Goal: Task Accomplishment & Management: Complete application form

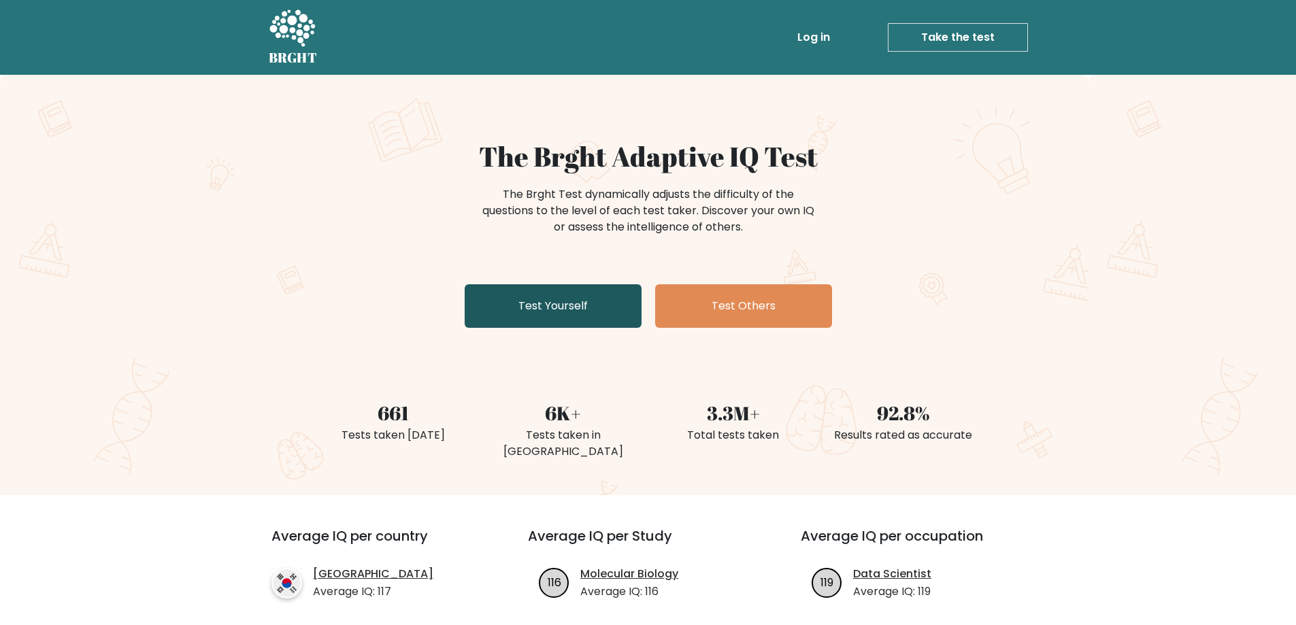
click at [605, 310] on link "Test Yourself" at bounding box center [553, 306] width 177 height 44
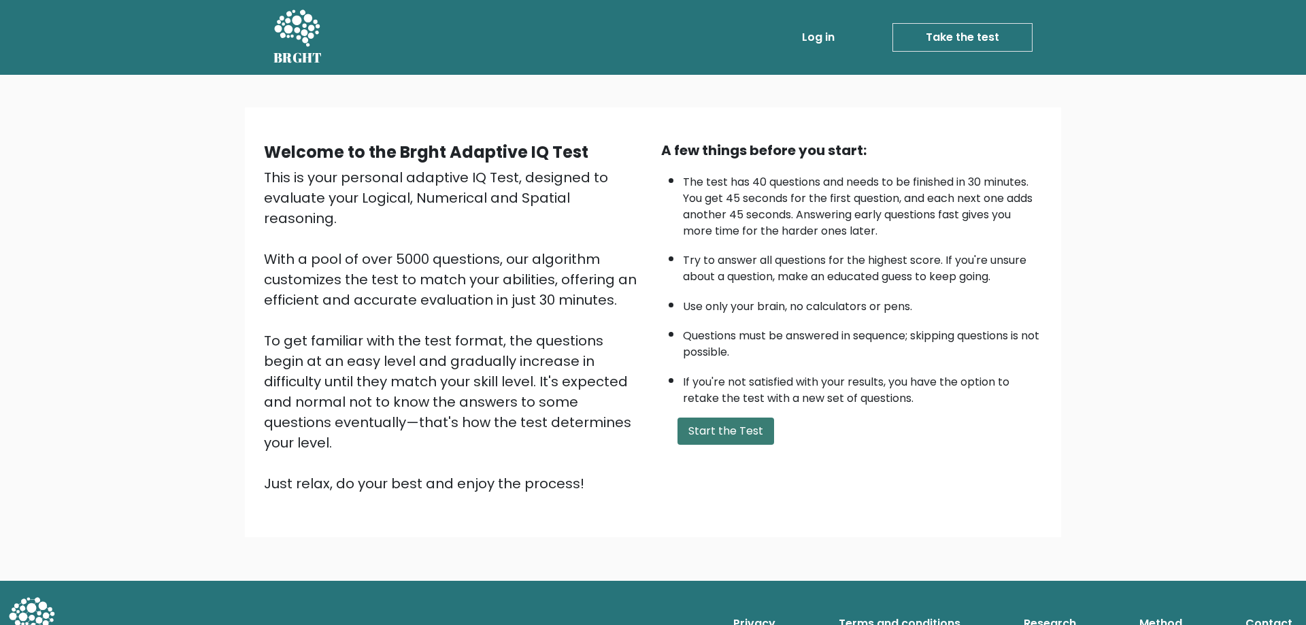
click at [714, 420] on button "Start the Test" at bounding box center [726, 431] width 97 height 27
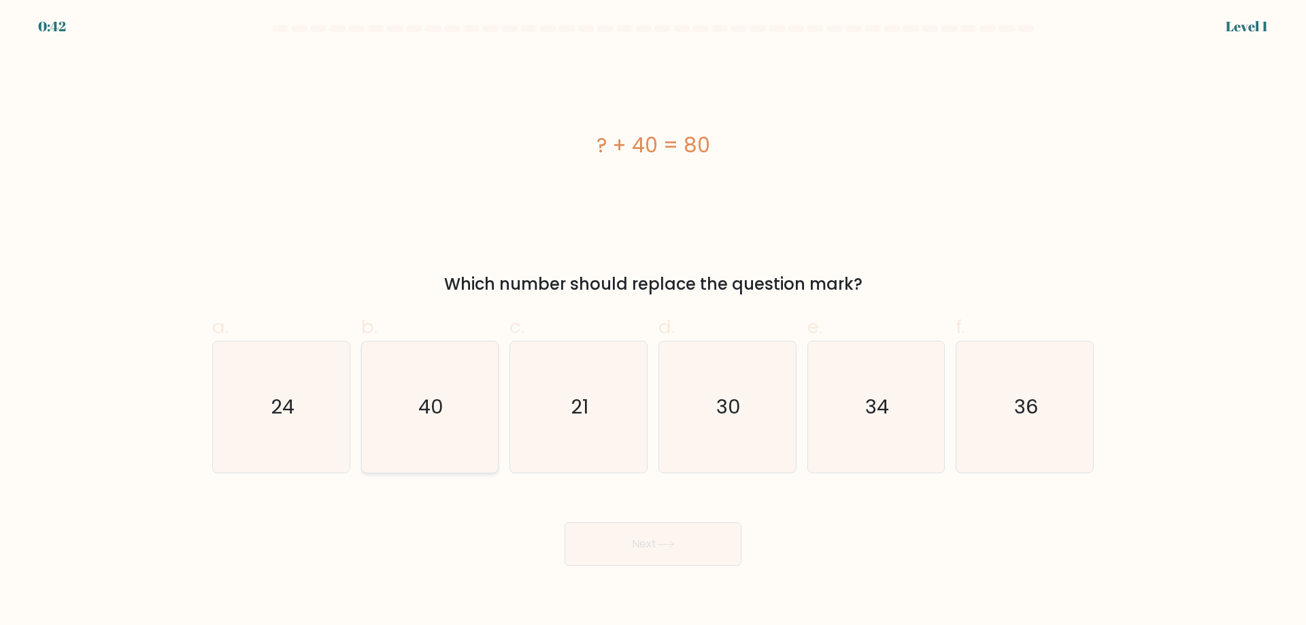
click at [447, 421] on icon "40" at bounding box center [429, 407] width 131 height 131
click at [653, 322] on input "b. 40" at bounding box center [653, 317] width 1 height 9
radio input "true"
click at [624, 542] on button "Next" at bounding box center [653, 545] width 177 height 44
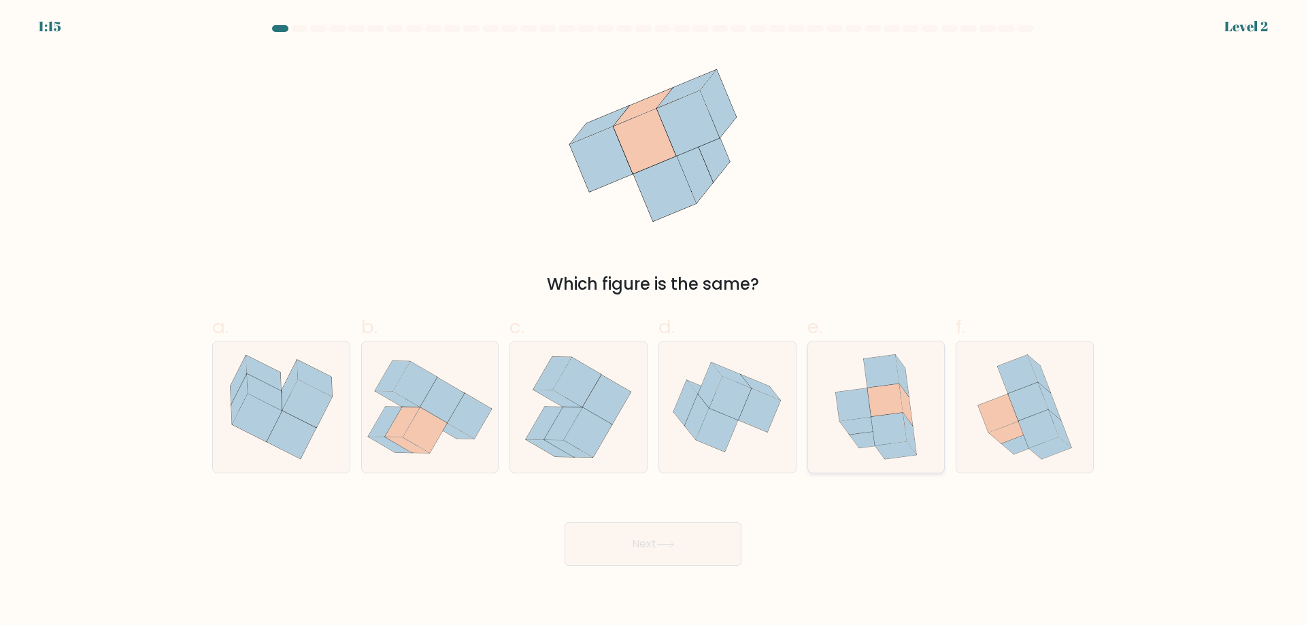
click at [893, 410] on icon at bounding box center [884, 400] width 35 height 33
click at [654, 322] on input "e." at bounding box center [653, 317] width 1 height 9
radio input "true"
click at [663, 544] on icon at bounding box center [666, 544] width 18 height 7
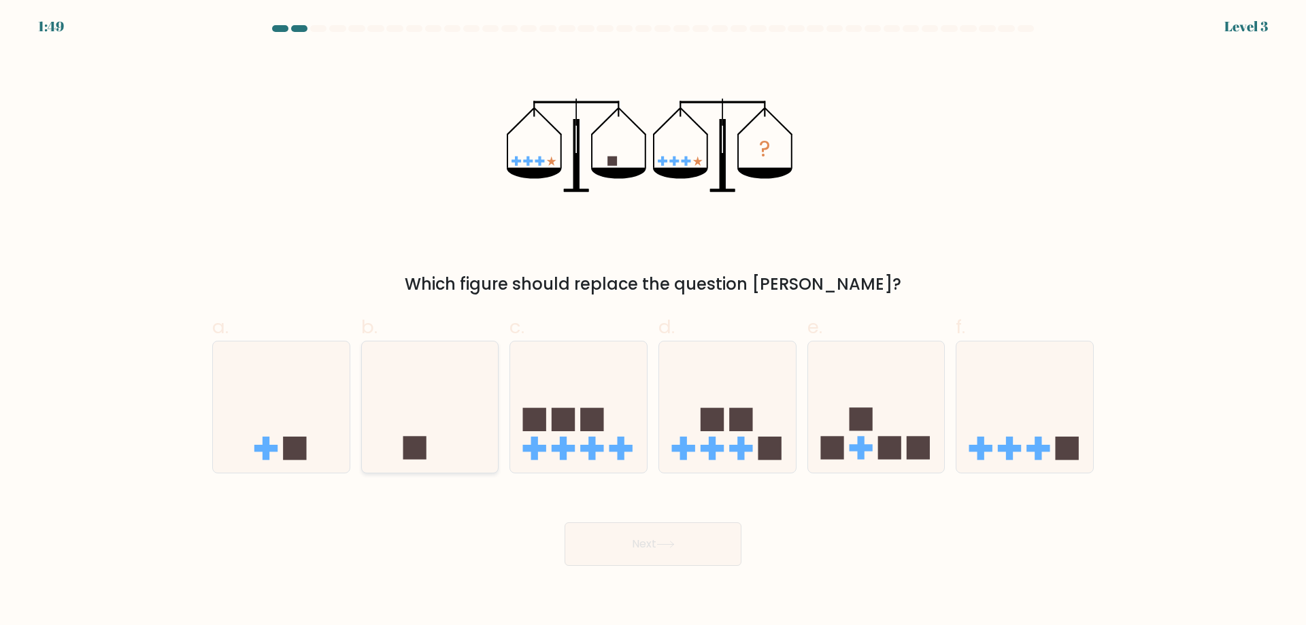
click at [425, 457] on rect at bounding box center [414, 448] width 23 height 23
click at [653, 322] on input "b." at bounding box center [653, 317] width 1 height 9
radio input "true"
click at [668, 541] on icon at bounding box center [666, 544] width 18 height 7
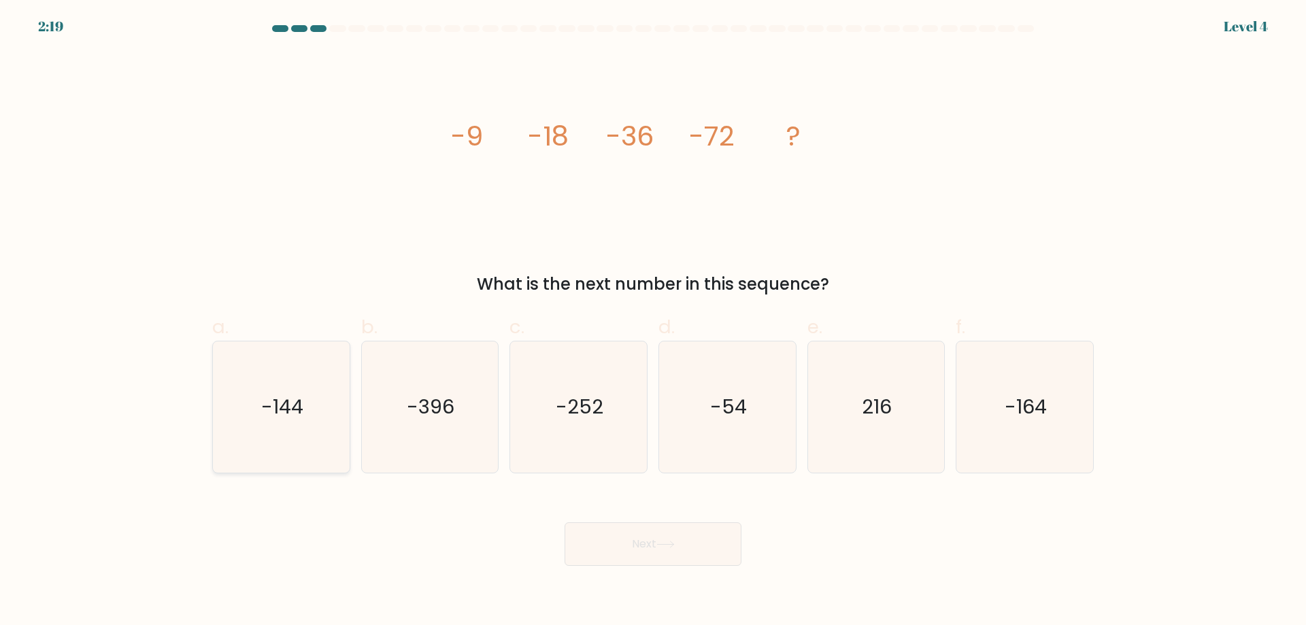
click at [283, 413] on text "-144" at bounding box center [282, 406] width 42 height 27
click at [653, 322] on input "a. -144" at bounding box center [653, 317] width 1 height 9
radio input "true"
click at [669, 551] on button "Next" at bounding box center [653, 545] width 177 height 44
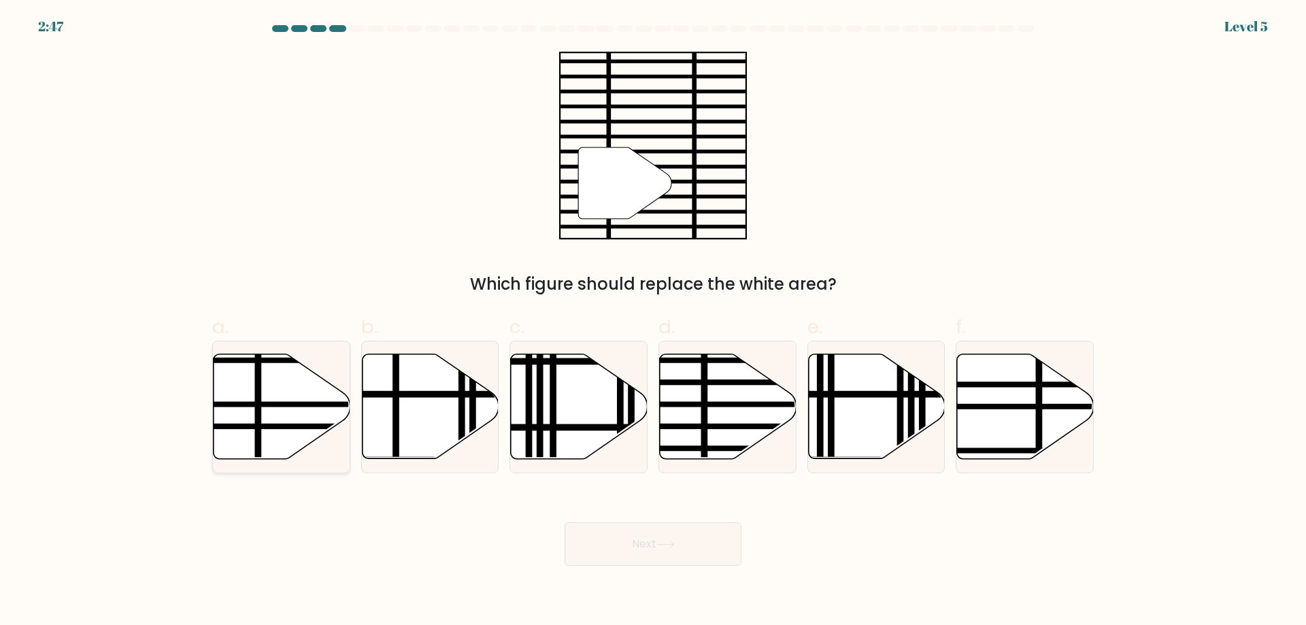
click at [278, 413] on icon at bounding box center [282, 406] width 137 height 105
click at [653, 322] on input "a." at bounding box center [653, 317] width 1 height 9
radio input "true"
click at [646, 535] on button "Next" at bounding box center [653, 545] width 177 height 44
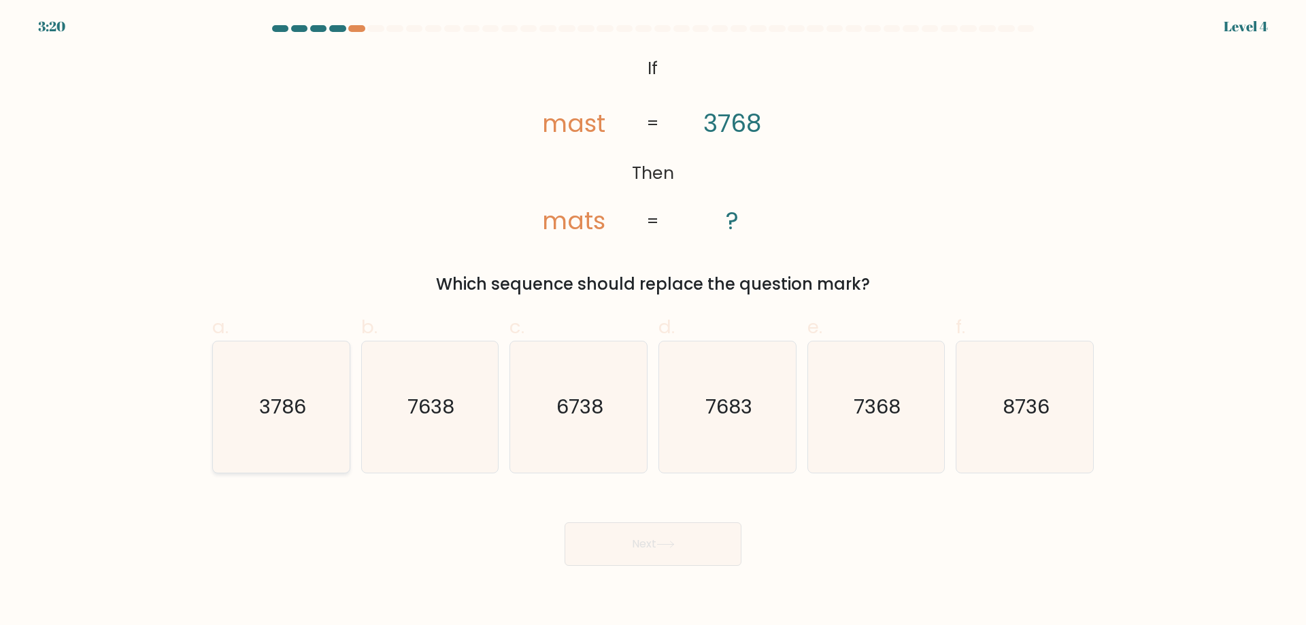
click at [307, 409] on icon "3786" at bounding box center [281, 407] width 131 height 131
click at [653, 322] on input "a. 3786" at bounding box center [653, 317] width 1 height 9
radio input "true"
click at [668, 547] on icon at bounding box center [666, 544] width 18 height 7
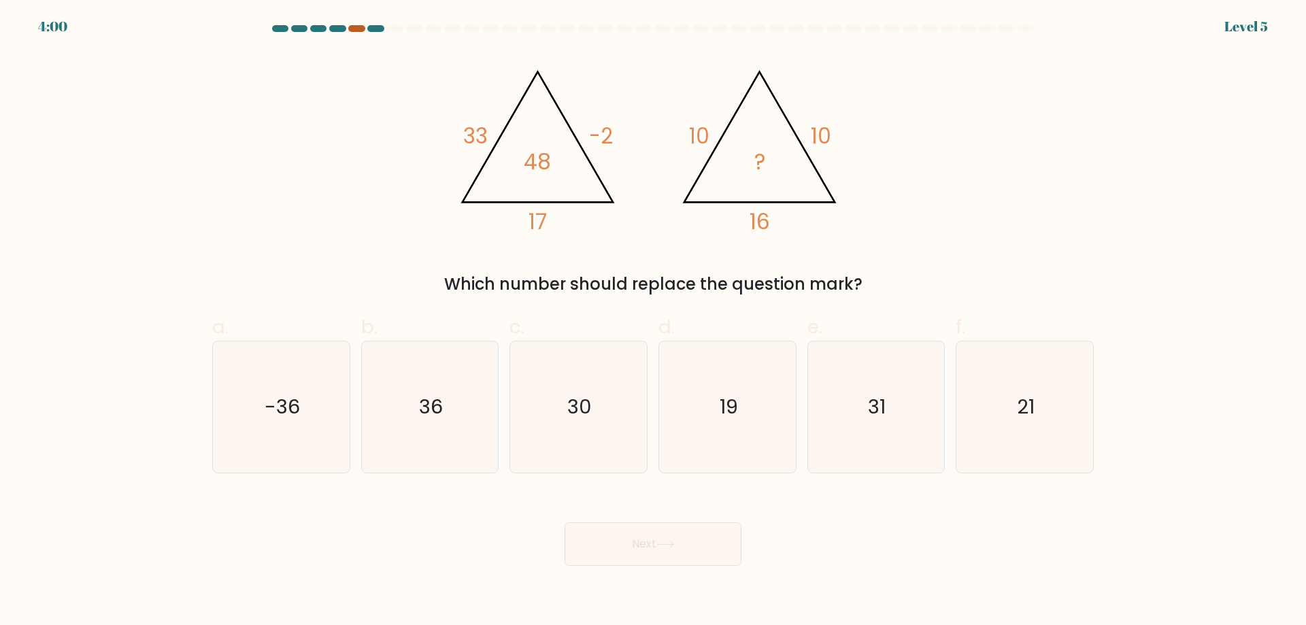
click at [352, 29] on div at bounding box center [356, 28] width 16 height 7
click at [443, 422] on icon "36" at bounding box center [429, 407] width 131 height 131
click at [653, 322] on input "b. 36" at bounding box center [653, 317] width 1 height 9
radio input "true"
click at [632, 542] on button "Next" at bounding box center [653, 545] width 177 height 44
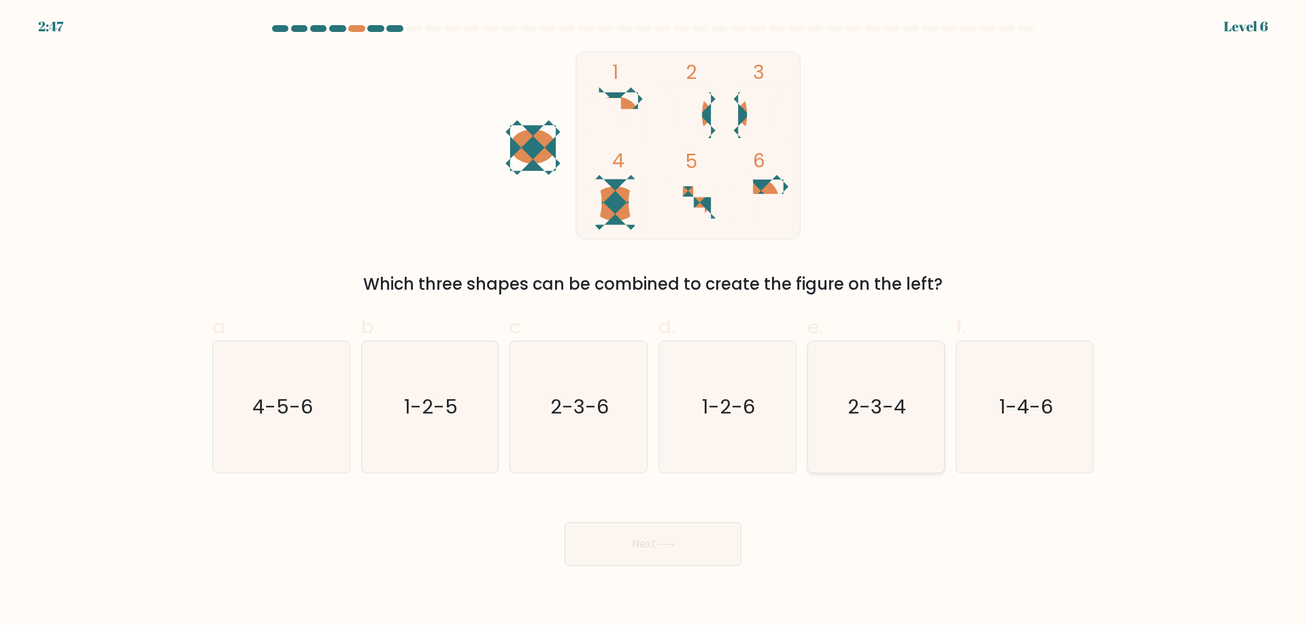
click at [890, 421] on icon "2-3-4" at bounding box center [875, 407] width 131 height 131
click at [654, 322] on input "e. 2-3-4" at bounding box center [653, 317] width 1 height 9
radio input "true"
click at [689, 545] on button "Next" at bounding box center [653, 545] width 177 height 44
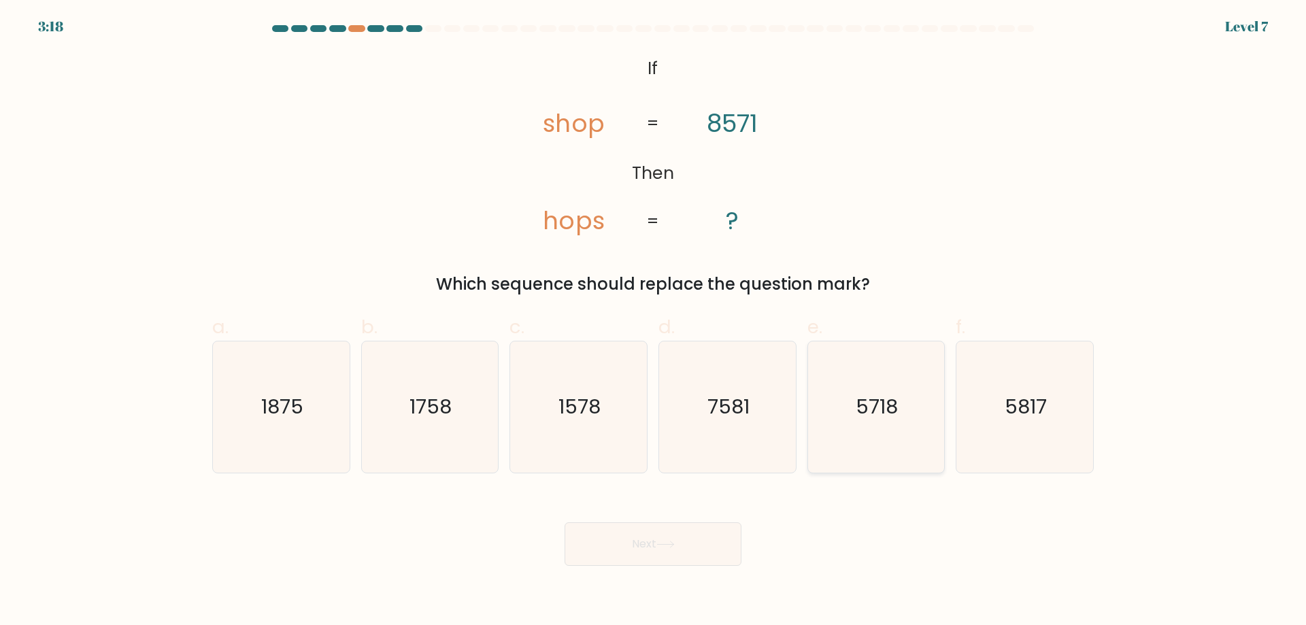
click at [878, 426] on icon "5718" at bounding box center [875, 407] width 131 height 131
click at [654, 322] on input "e. 5718" at bounding box center [653, 317] width 1 height 9
radio input "true"
click at [678, 538] on button "Next" at bounding box center [653, 545] width 177 height 44
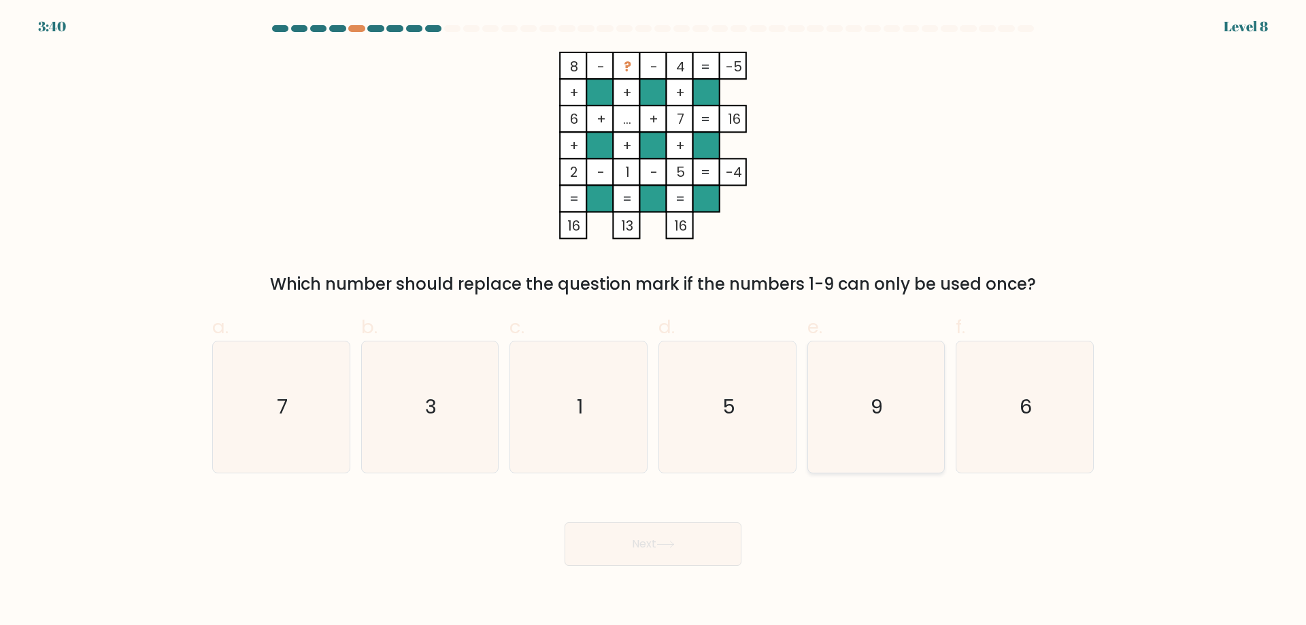
click at [918, 417] on icon "9" at bounding box center [875, 407] width 131 height 131
click at [654, 322] on input "e. 9" at bounding box center [653, 317] width 1 height 9
radio input "true"
click at [645, 540] on button "Next" at bounding box center [653, 545] width 177 height 44
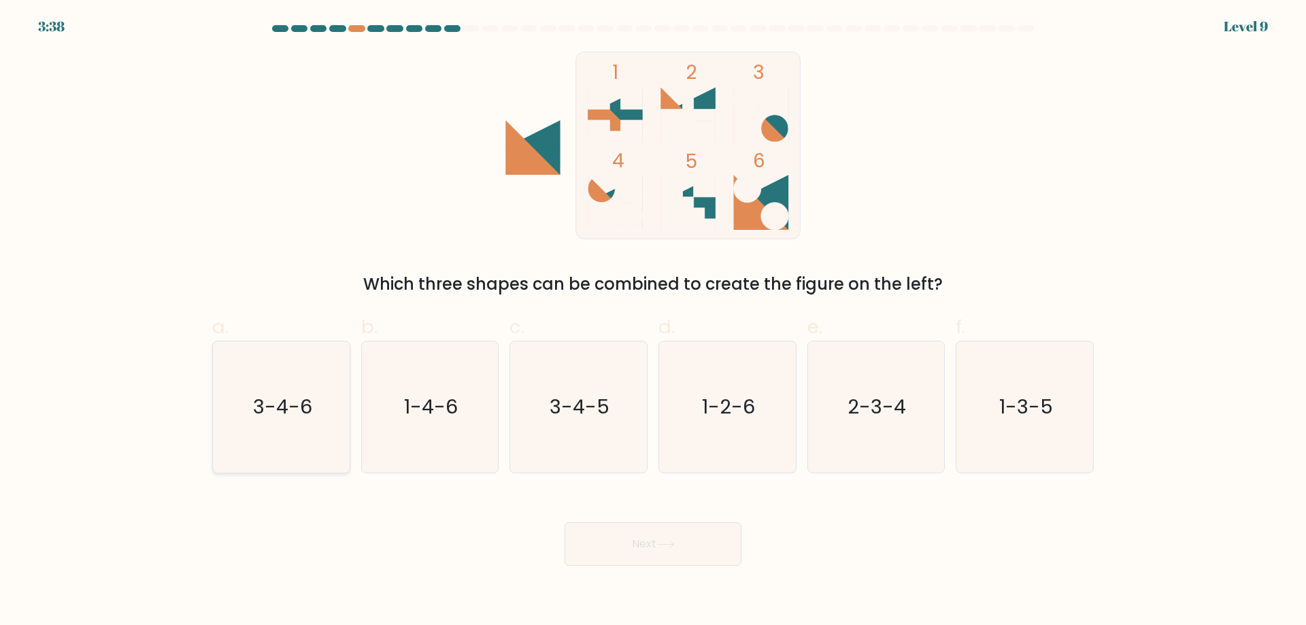
click at [334, 433] on icon "3-4-6" at bounding box center [281, 407] width 131 height 131
click at [653, 322] on input "a. 3-4-6" at bounding box center [653, 317] width 1 height 9
radio input "true"
click at [708, 547] on button "Next" at bounding box center [653, 545] width 177 height 44
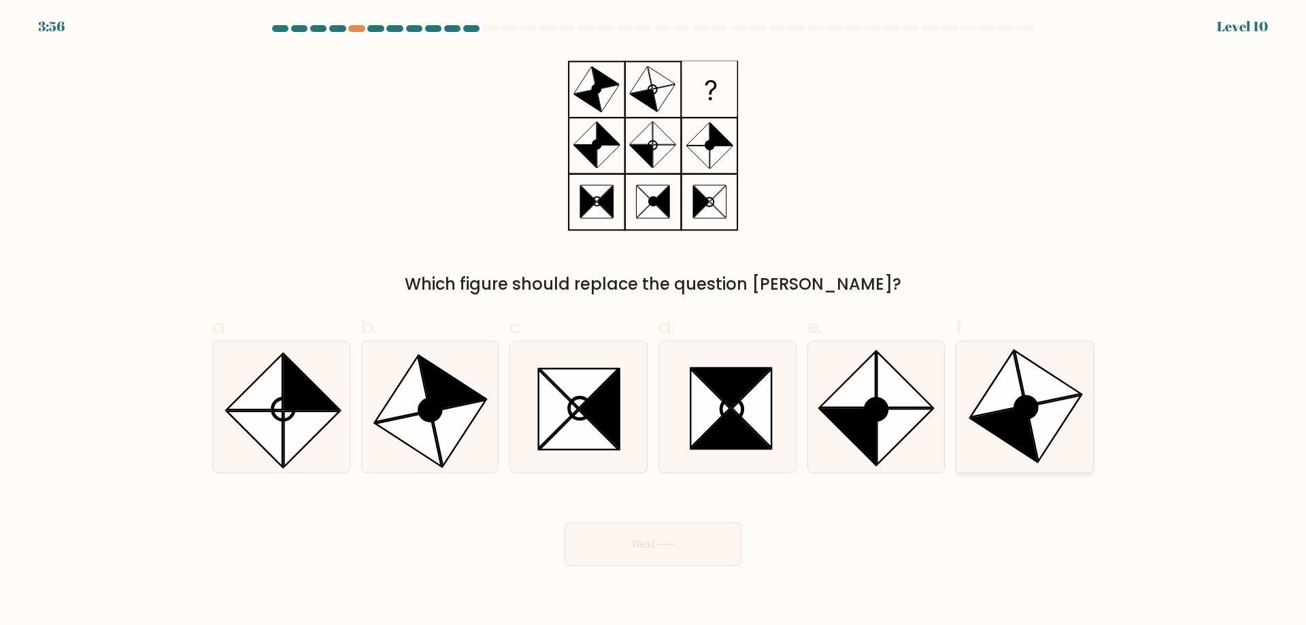
click at [1019, 413] on icon at bounding box center [1027, 408] width 22 height 22
click at [654, 322] on input "f." at bounding box center [653, 317] width 1 height 9
radio input "true"
click at [648, 543] on button "Next" at bounding box center [653, 545] width 177 height 44
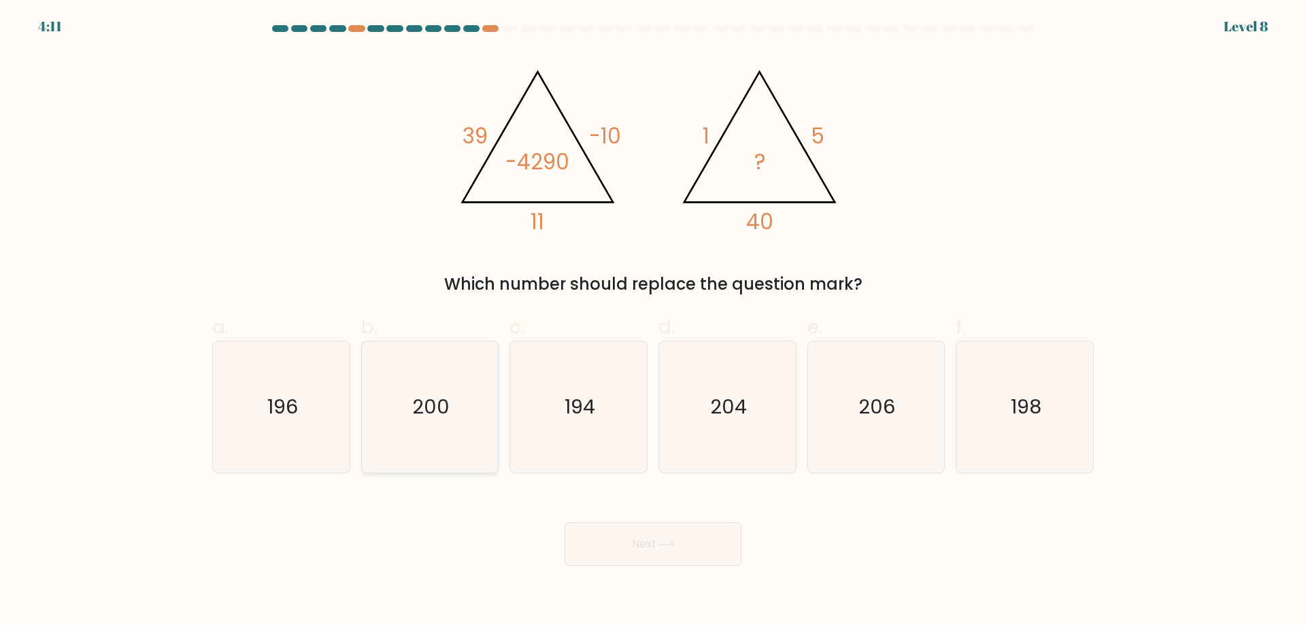
click at [461, 416] on icon "200" at bounding box center [429, 407] width 131 height 131
click at [653, 322] on input "b. 200" at bounding box center [653, 317] width 1 height 9
radio input "true"
click at [654, 530] on button "Next" at bounding box center [653, 545] width 177 height 44
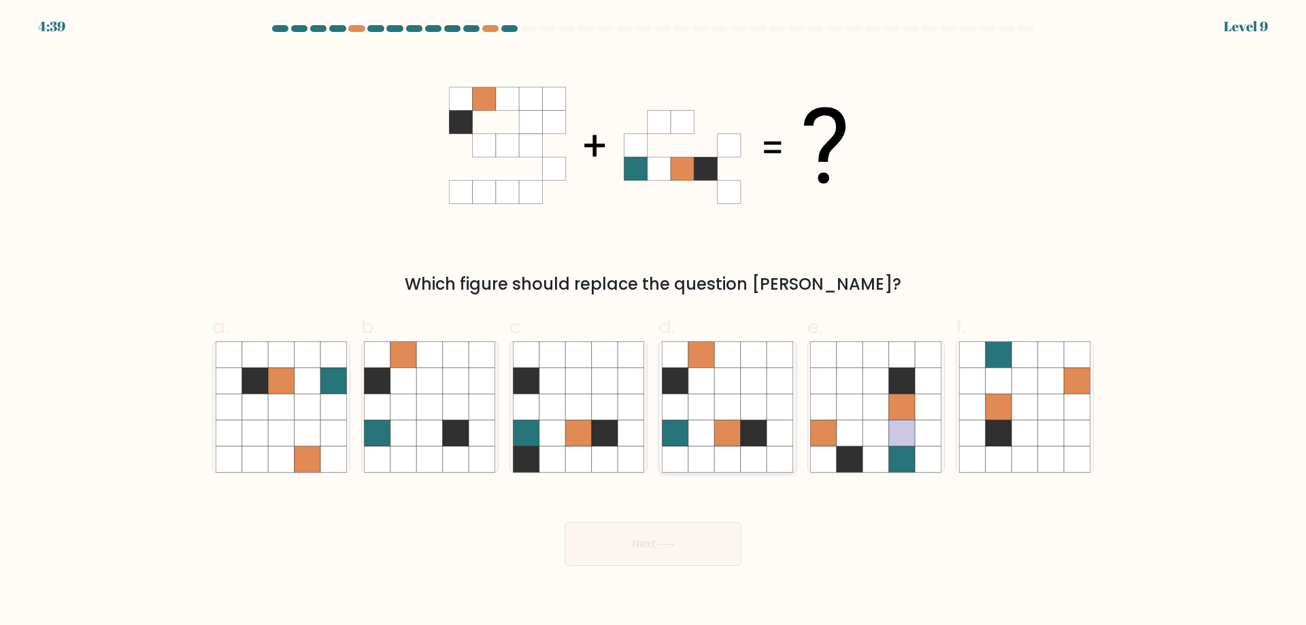
click at [723, 439] on icon at bounding box center [727, 433] width 26 height 26
click at [654, 322] on input "d." at bounding box center [653, 317] width 1 height 9
radio input "true"
click at [655, 549] on button "Next" at bounding box center [653, 545] width 177 height 44
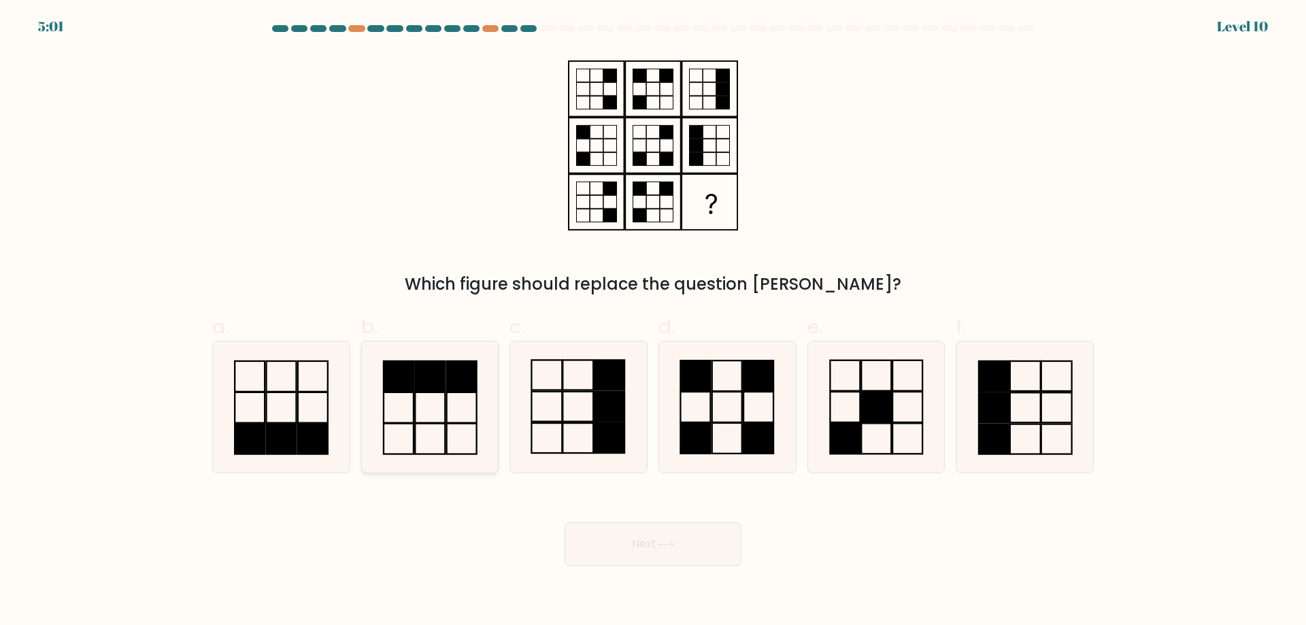
click at [435, 412] on icon at bounding box center [429, 407] width 131 height 131
click at [653, 322] on input "b." at bounding box center [653, 317] width 1 height 9
radio input "true"
click at [674, 548] on icon at bounding box center [666, 544] width 18 height 7
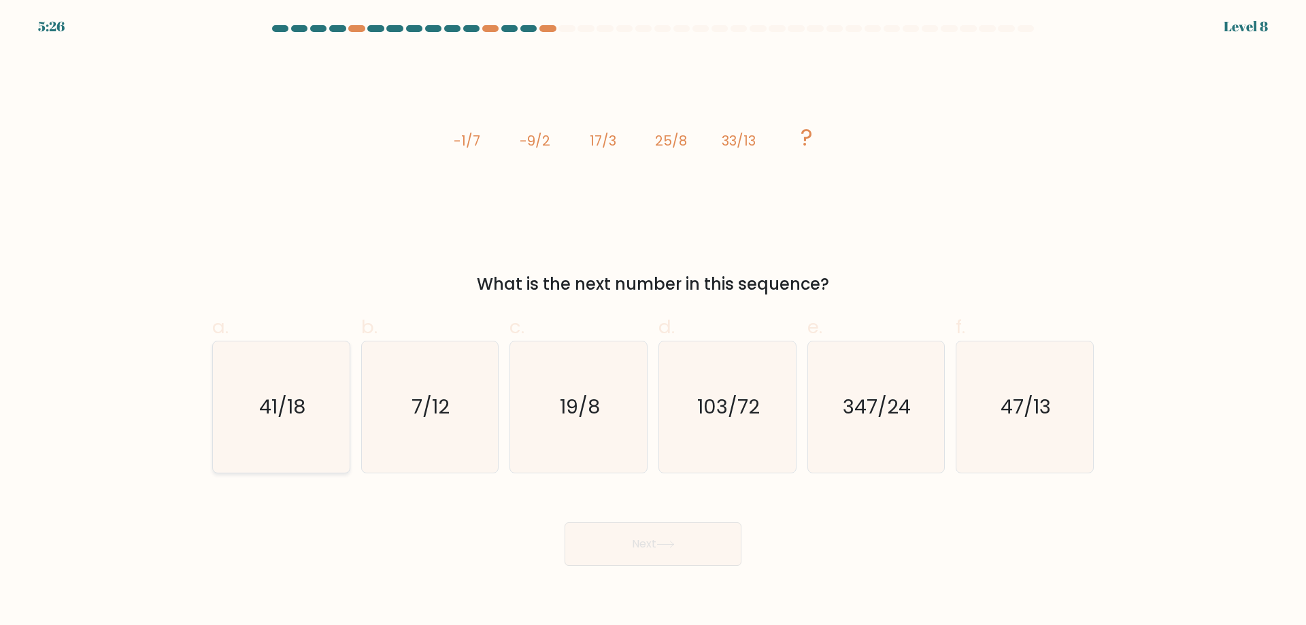
click at [291, 397] on text "41/18" at bounding box center [282, 406] width 46 height 27
click at [653, 322] on input "a. 41/18" at bounding box center [653, 317] width 1 height 9
radio input "true"
click at [663, 543] on icon at bounding box center [666, 544] width 18 height 7
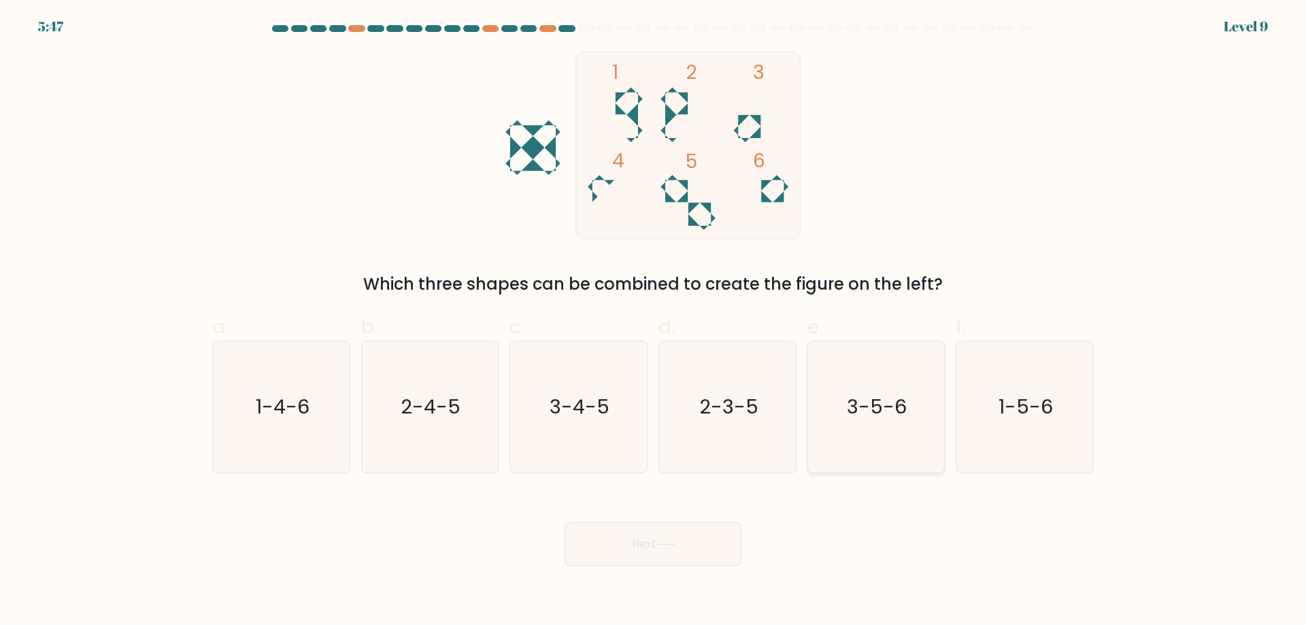
click at [888, 421] on icon "3-5-6" at bounding box center [875, 407] width 131 height 131
click at [654, 322] on input "e. 3-5-6" at bounding box center [653, 317] width 1 height 9
radio input "true"
click at [665, 535] on button "Next" at bounding box center [653, 545] width 177 height 44
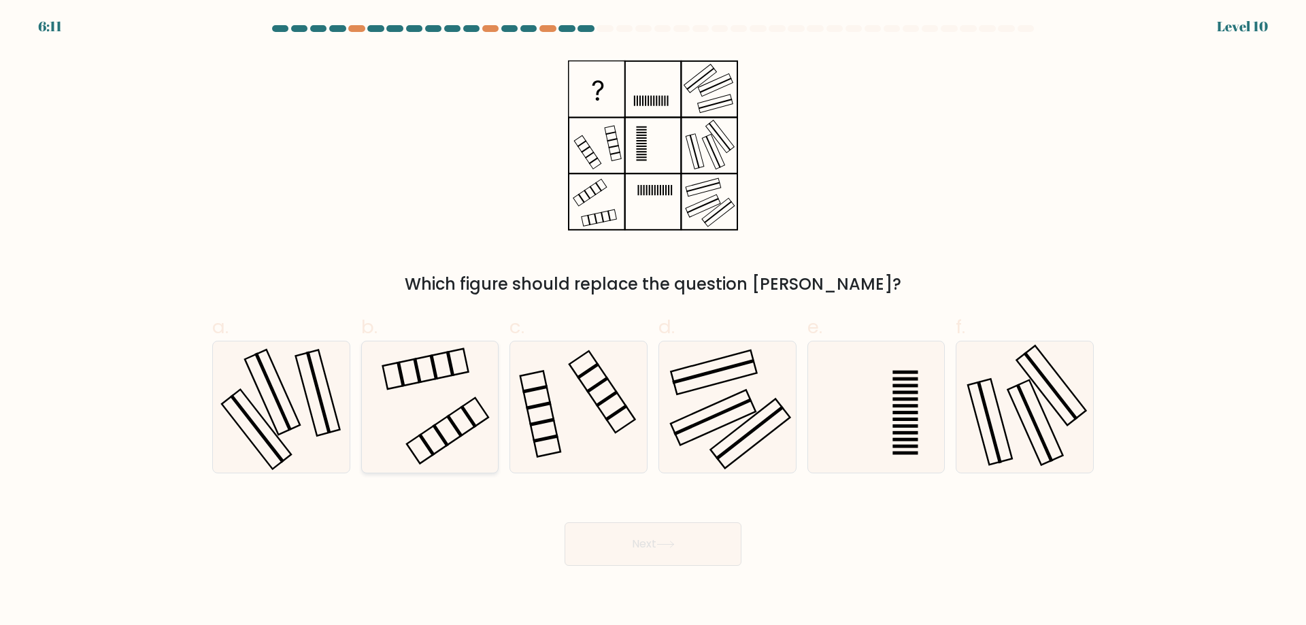
click at [469, 433] on icon at bounding box center [429, 407] width 131 height 131
click at [653, 322] on input "b." at bounding box center [653, 317] width 1 height 9
radio input "true"
click at [646, 542] on button "Next" at bounding box center [653, 545] width 177 height 44
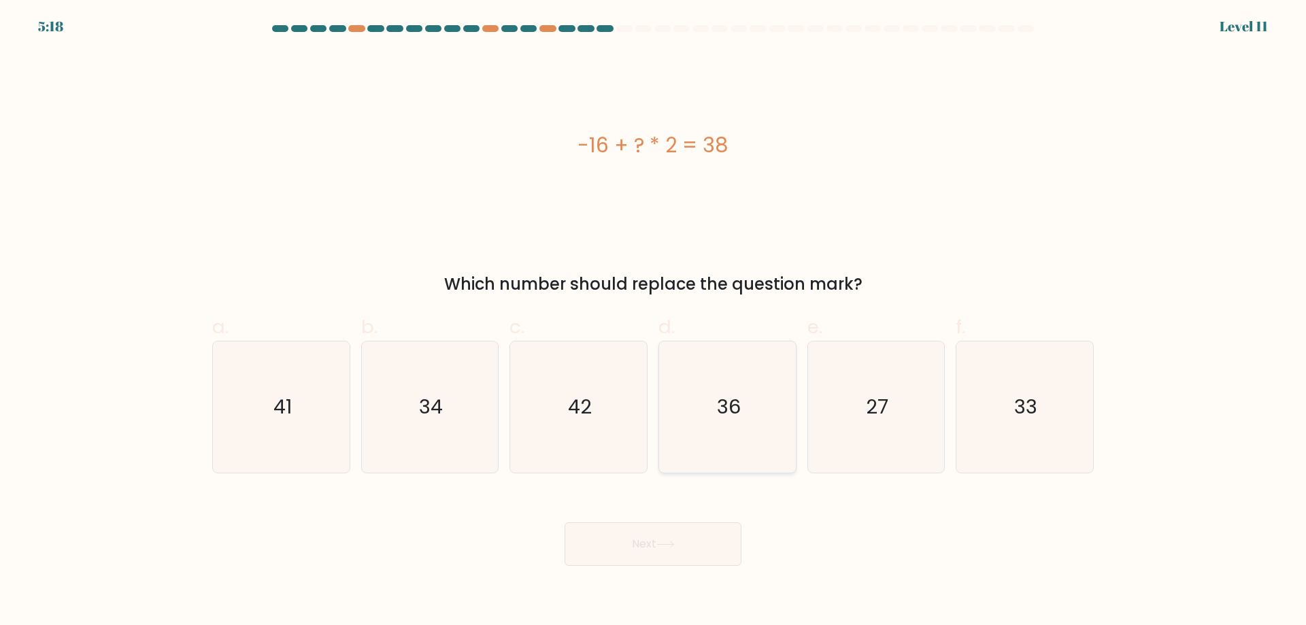
click at [707, 432] on icon "36" at bounding box center [727, 407] width 131 height 131
click at [654, 322] on input "d. 36" at bounding box center [653, 317] width 1 height 9
radio input "true"
click at [662, 537] on button "Next" at bounding box center [653, 545] width 177 height 44
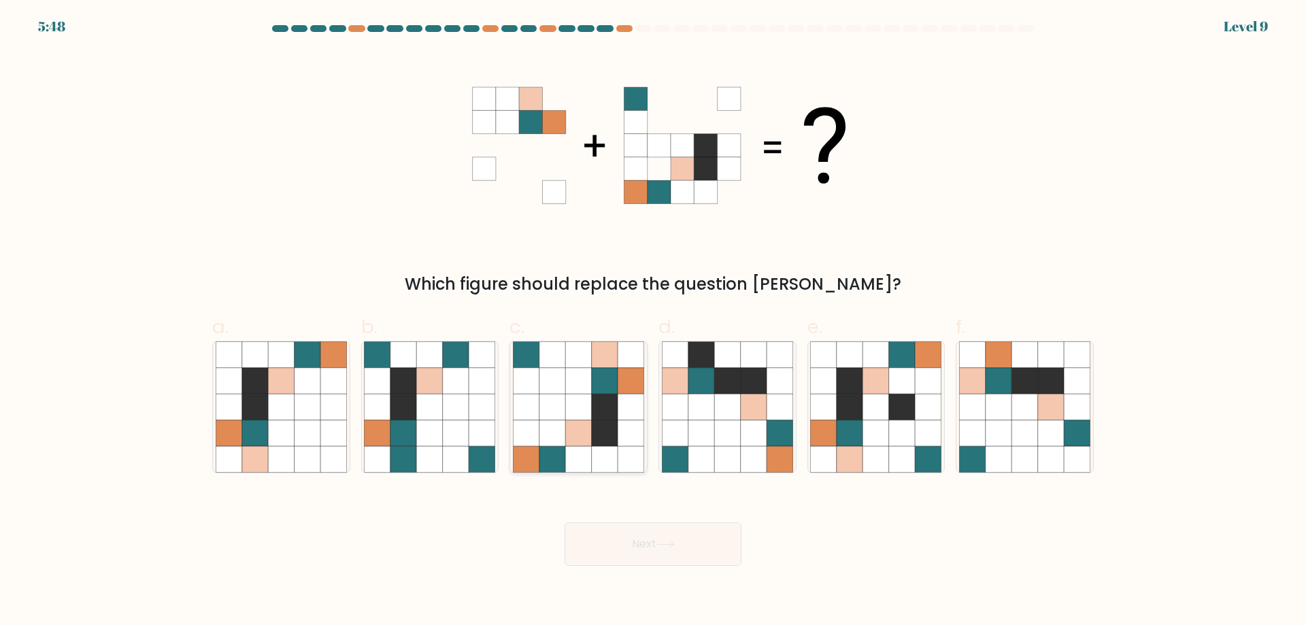
click at [579, 382] on icon at bounding box center [578, 381] width 26 height 26
click at [653, 322] on input "c." at bounding box center [653, 317] width 1 height 9
radio input "true"
click at [638, 544] on button "Next" at bounding box center [653, 545] width 177 height 44
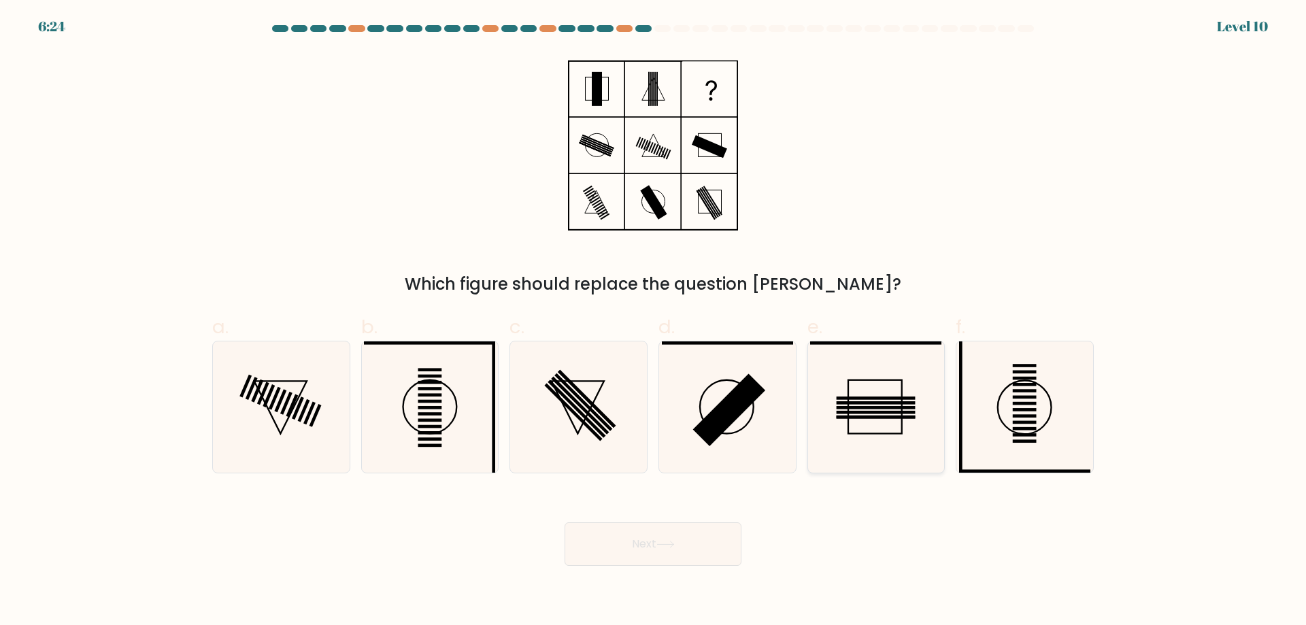
click at [868, 429] on icon at bounding box center [875, 407] width 131 height 131
click at [654, 322] on input "e." at bounding box center [653, 317] width 1 height 9
radio input "true"
click at [672, 534] on button "Next" at bounding box center [653, 545] width 177 height 44
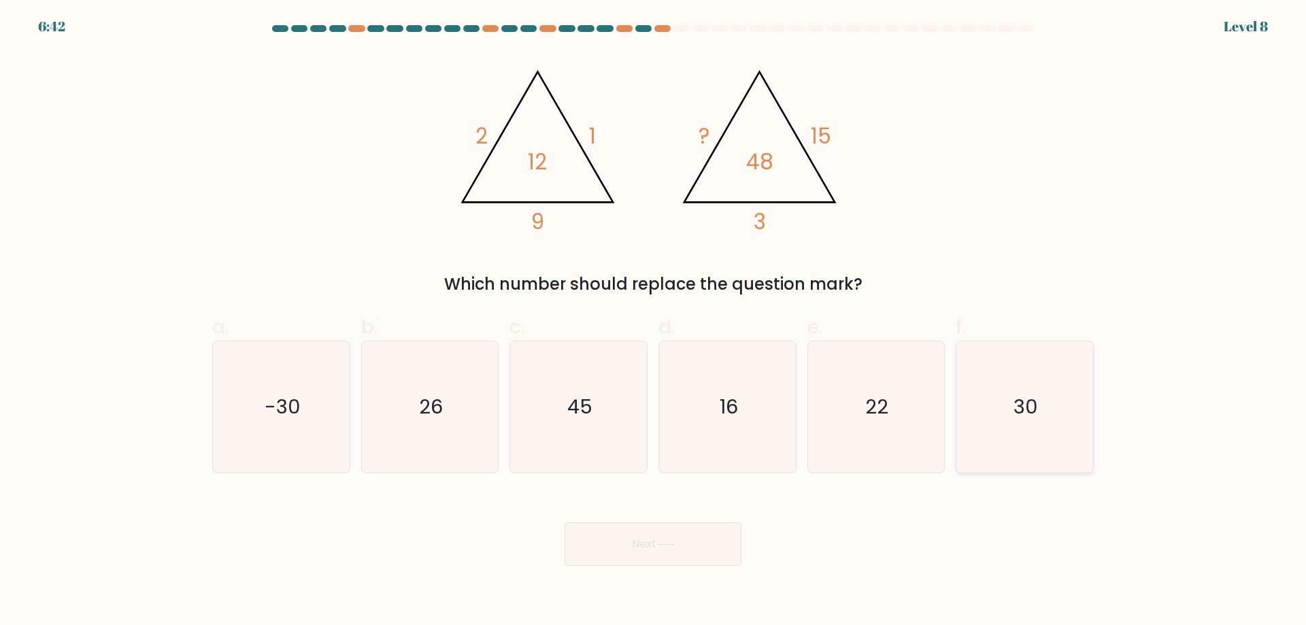
click at [1011, 424] on icon "30" at bounding box center [1024, 407] width 131 height 131
click at [654, 322] on input "f. 30" at bounding box center [653, 317] width 1 height 9
radio input "true"
click at [655, 543] on button "Next" at bounding box center [653, 545] width 177 height 44
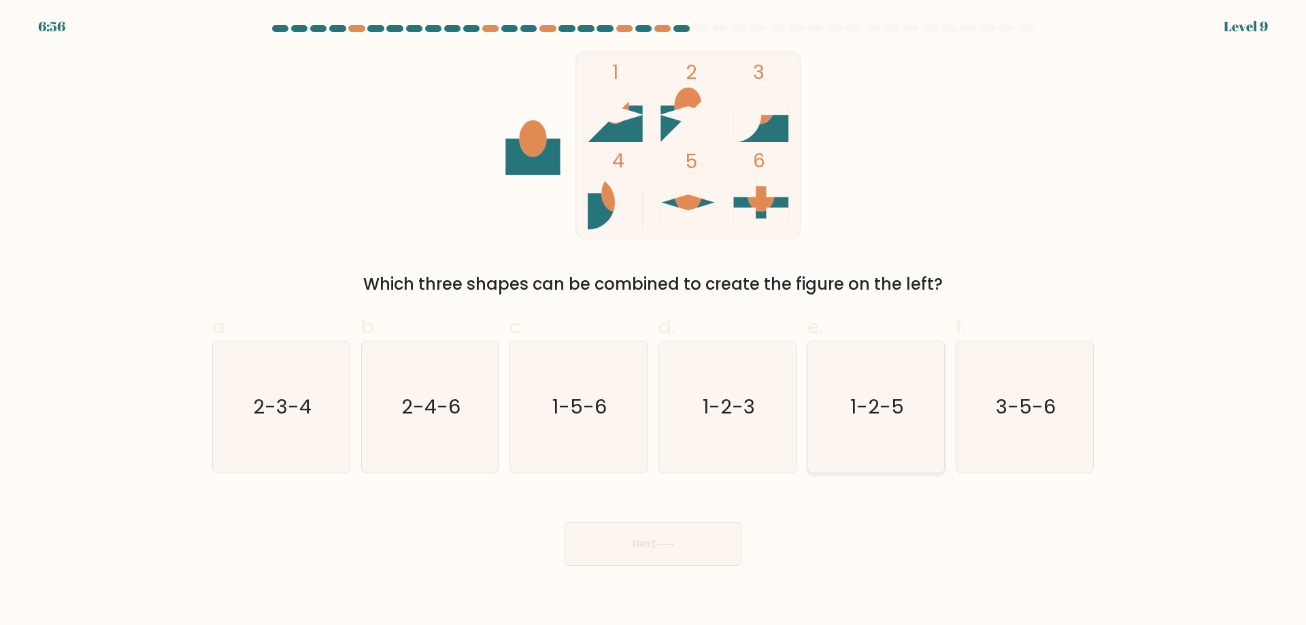
click at [860, 418] on text "1-2-5" at bounding box center [877, 406] width 54 height 27
click at [654, 322] on input "e. 1-2-5" at bounding box center [653, 317] width 1 height 9
radio input "true"
click at [631, 535] on button "Next" at bounding box center [653, 545] width 177 height 44
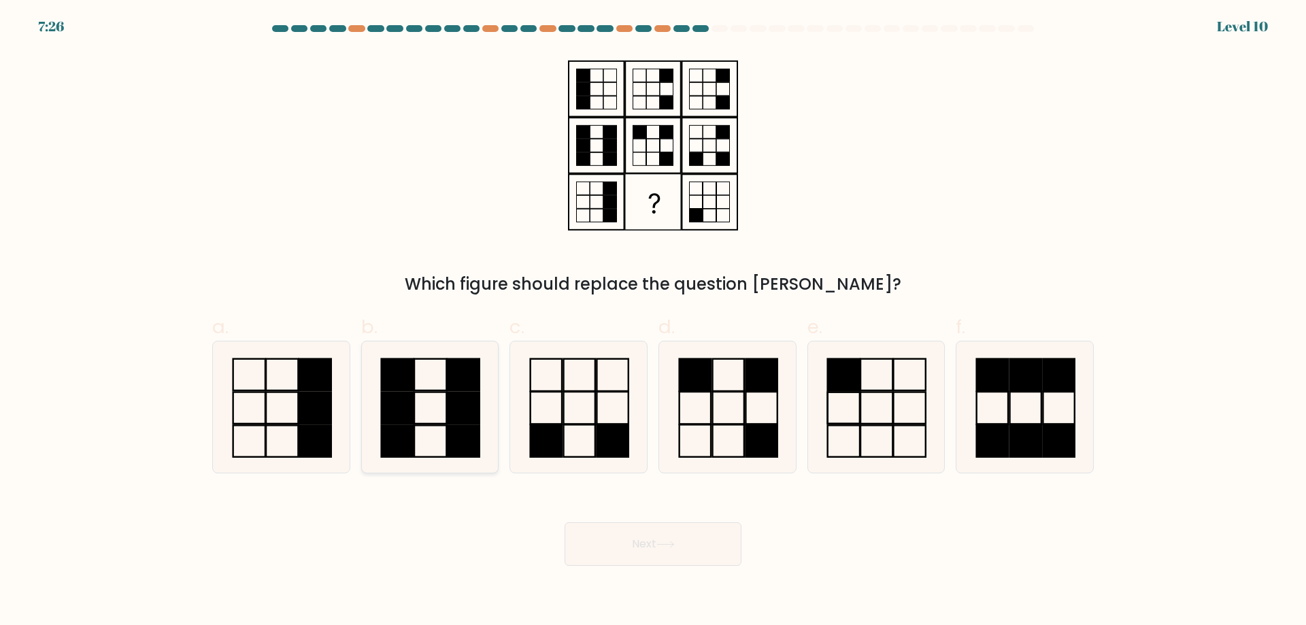
click at [429, 425] on rect at bounding box center [431, 440] width 32 height 31
click at [653, 322] on input "b." at bounding box center [653, 317] width 1 height 9
radio input "true"
click at [705, 540] on button "Next" at bounding box center [653, 545] width 177 height 44
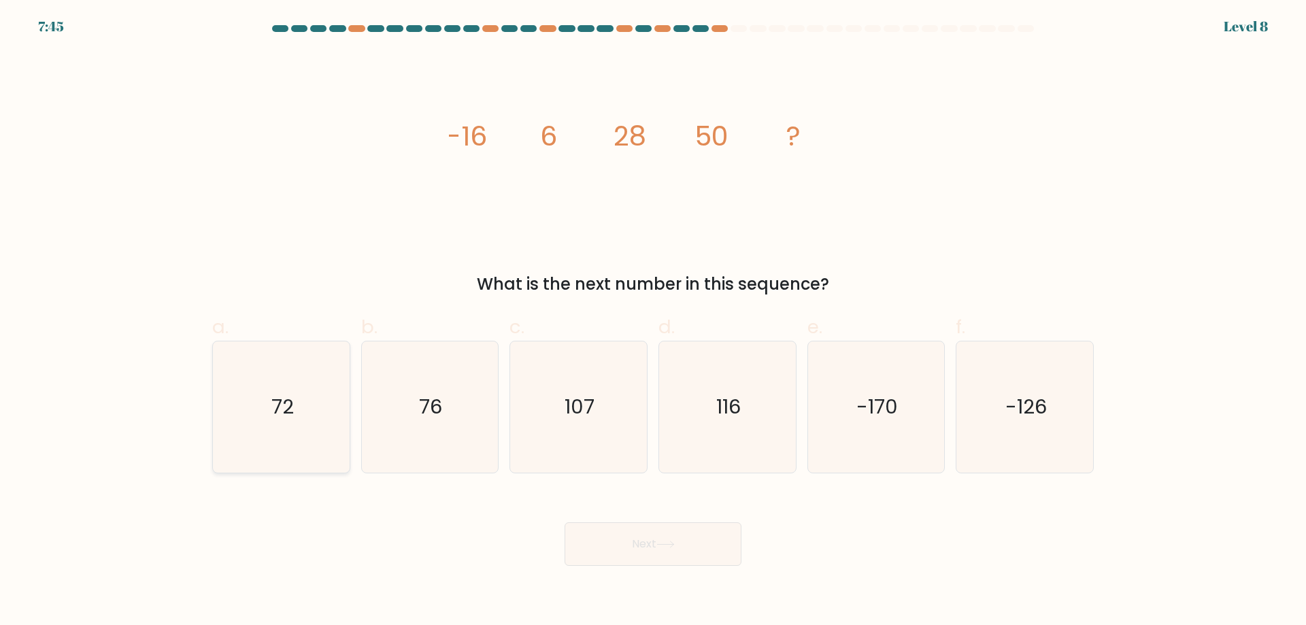
click at [311, 421] on icon "72" at bounding box center [281, 407] width 131 height 131
click at [653, 322] on input "a. 72" at bounding box center [653, 317] width 1 height 9
radio input "true"
click at [688, 564] on button "Next" at bounding box center [653, 545] width 177 height 44
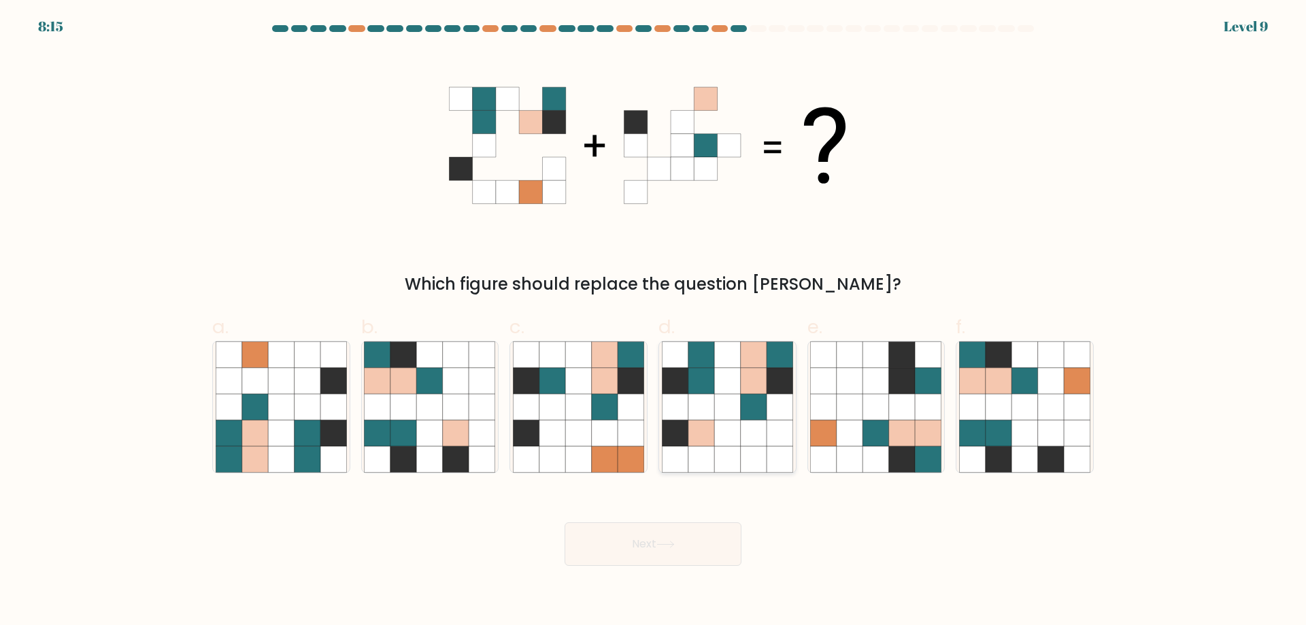
click at [730, 374] on icon at bounding box center [727, 381] width 26 height 26
click at [654, 322] on input "d." at bounding box center [653, 317] width 1 height 9
radio input "true"
click at [661, 558] on button "Next" at bounding box center [653, 545] width 177 height 44
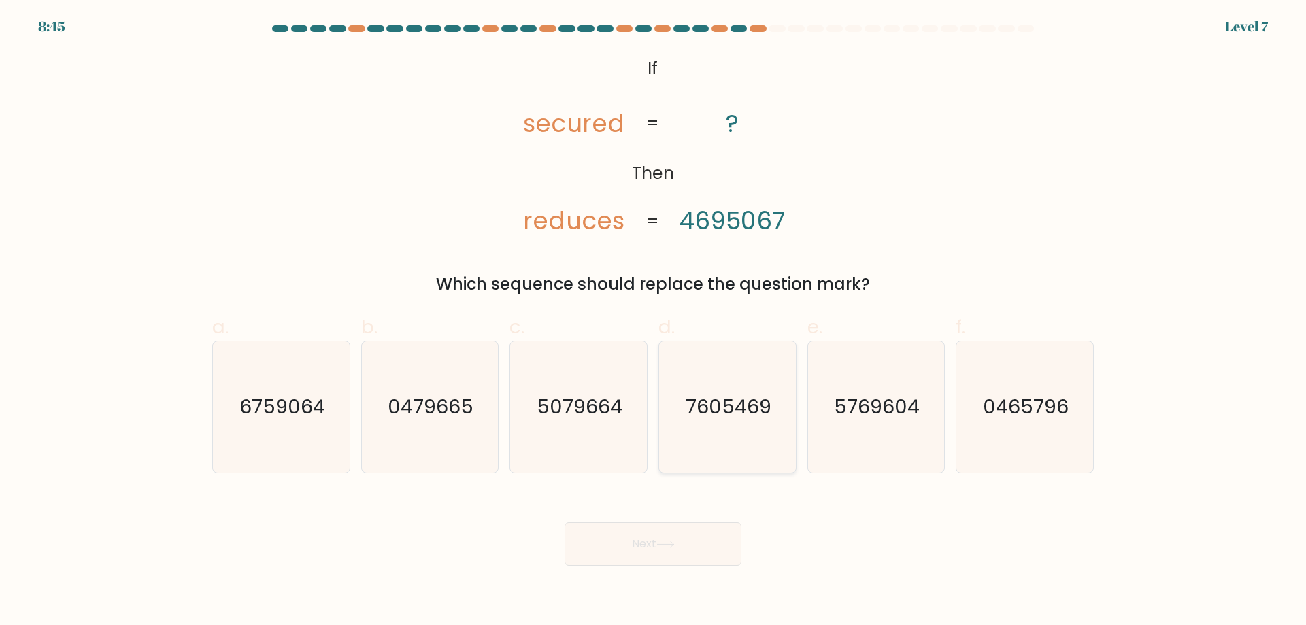
click at [720, 394] on text "7605469" at bounding box center [729, 406] width 86 height 27
click at [654, 322] on input "d. 7605469" at bounding box center [653, 317] width 1 height 9
radio input "true"
click at [641, 543] on button "Next" at bounding box center [653, 545] width 177 height 44
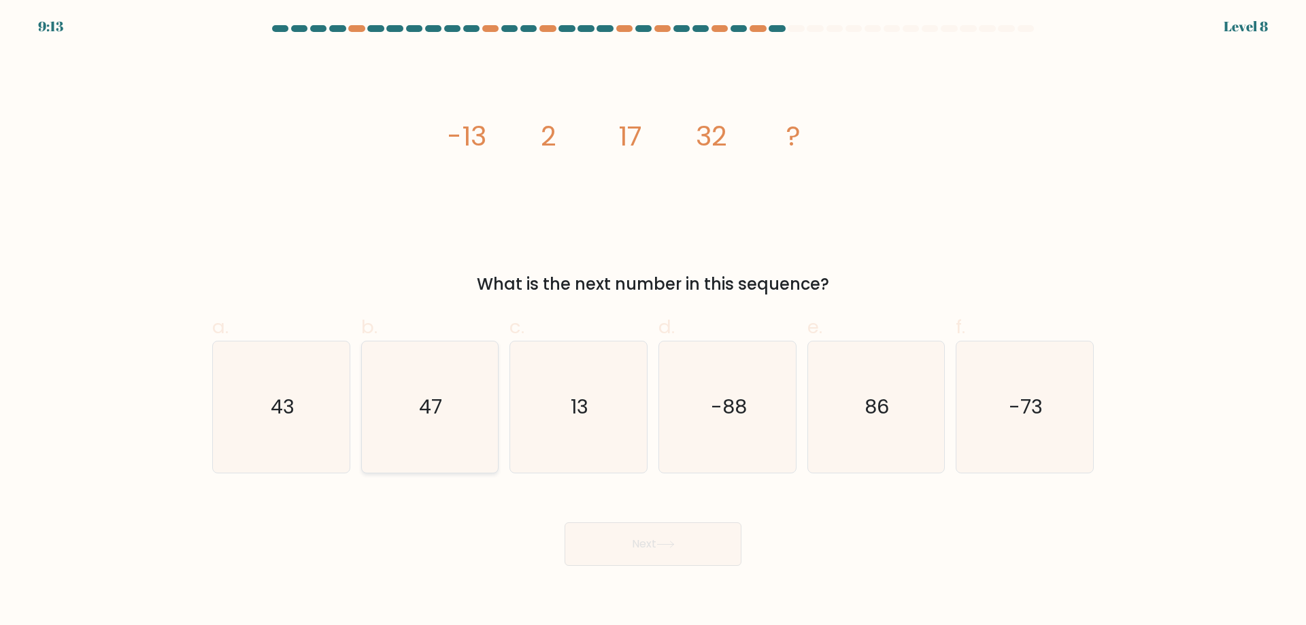
click at [425, 418] on text "47" at bounding box center [431, 406] width 23 height 27
click at [653, 322] on input "b. 47" at bounding box center [653, 317] width 1 height 9
radio input "true"
click at [701, 559] on button "Next" at bounding box center [653, 545] width 177 height 44
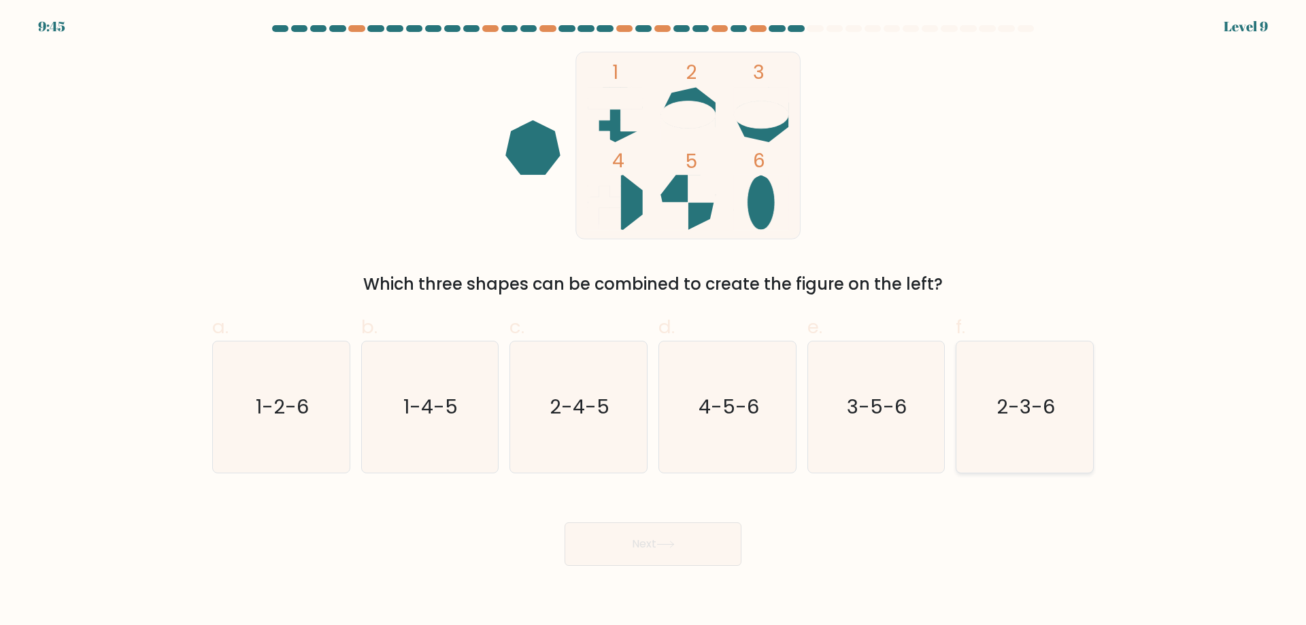
click at [1023, 434] on icon "2-3-6" at bounding box center [1024, 407] width 131 height 131
click at [654, 322] on input "f. 2-3-6" at bounding box center [653, 317] width 1 height 9
radio input "true"
click at [644, 542] on button "Next" at bounding box center [653, 545] width 177 height 44
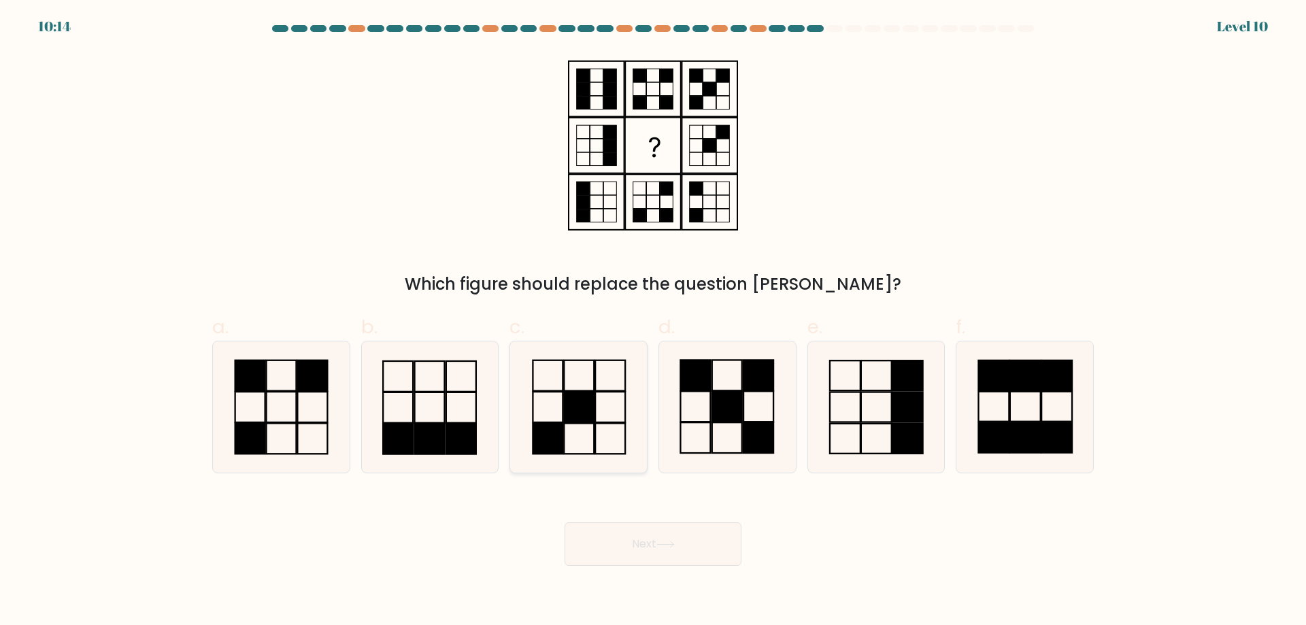
click at [594, 416] on rect at bounding box center [579, 407] width 30 height 31
click at [653, 322] on input "c." at bounding box center [653, 317] width 1 height 9
radio input "true"
click at [652, 543] on button "Next" at bounding box center [653, 545] width 177 height 44
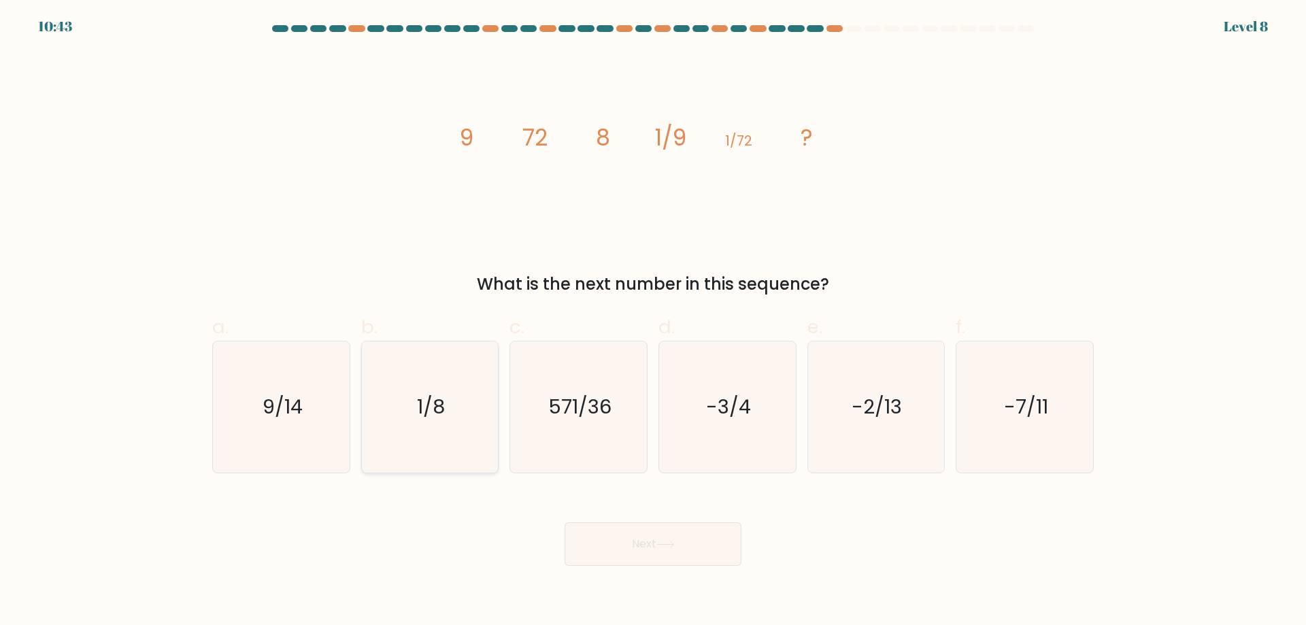
click at [433, 410] on text "1/8" at bounding box center [431, 406] width 28 height 27
click at [653, 322] on input "b. 1/8" at bounding box center [653, 317] width 1 height 9
radio input "true"
click at [637, 550] on button "Next" at bounding box center [653, 545] width 177 height 44
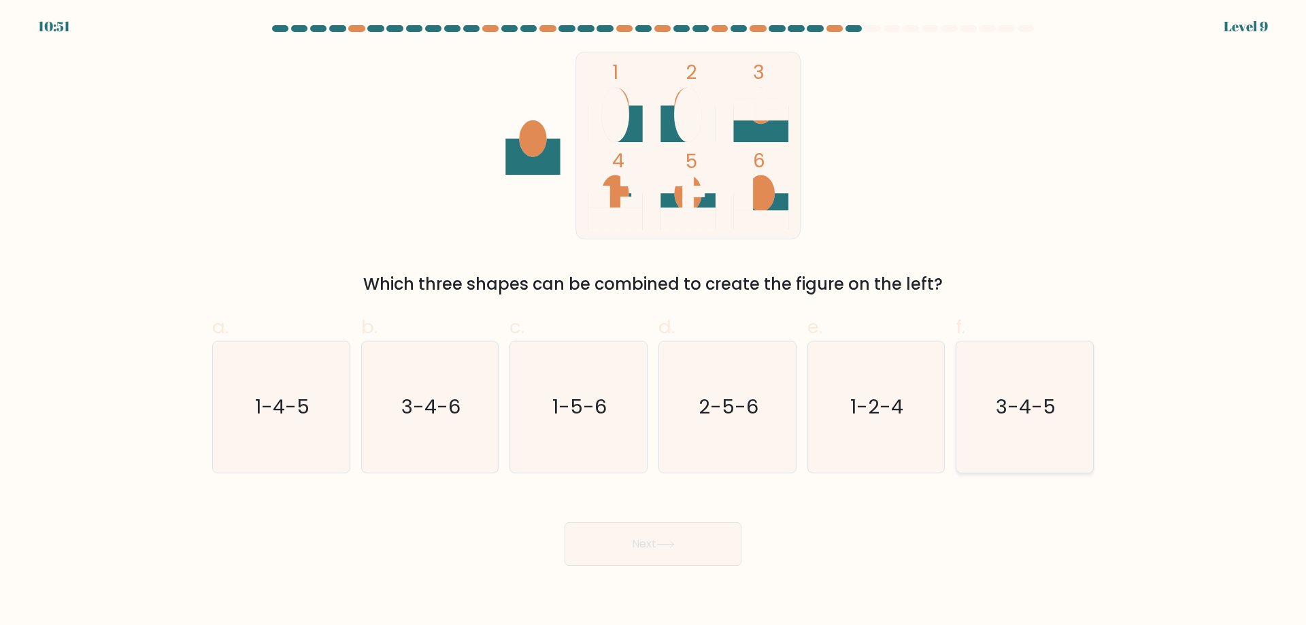
click at [1013, 420] on text "3-4-5" at bounding box center [1027, 406] width 60 height 27
click at [654, 322] on input "f. 3-4-5" at bounding box center [653, 317] width 1 height 9
radio input "true"
click at [623, 550] on button "Next" at bounding box center [653, 545] width 177 height 44
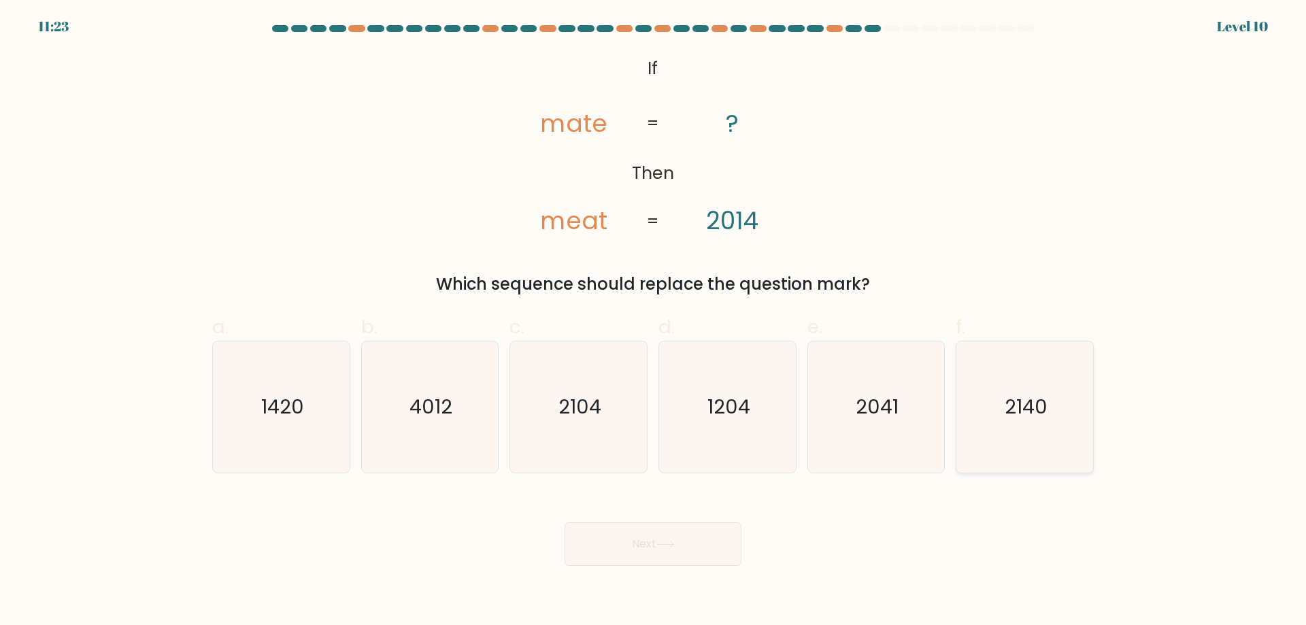
click at [997, 428] on icon "2140" at bounding box center [1024, 407] width 131 height 131
click at [654, 322] on input "f. 2140" at bounding box center [653, 317] width 1 height 9
radio input "true"
click at [630, 554] on button "Next" at bounding box center [653, 545] width 177 height 44
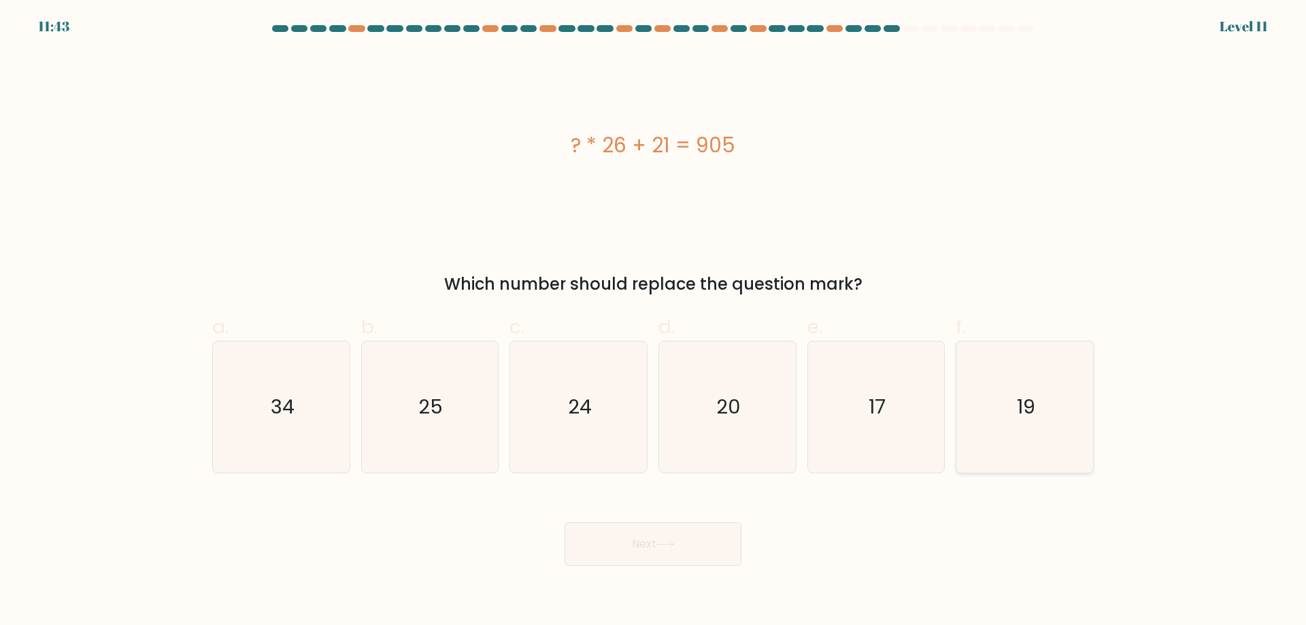
click at [1069, 400] on icon "19" at bounding box center [1024, 407] width 131 height 131
click at [654, 322] on input "f. 19" at bounding box center [653, 317] width 1 height 9
radio input "true"
click at [672, 546] on icon at bounding box center [666, 544] width 18 height 7
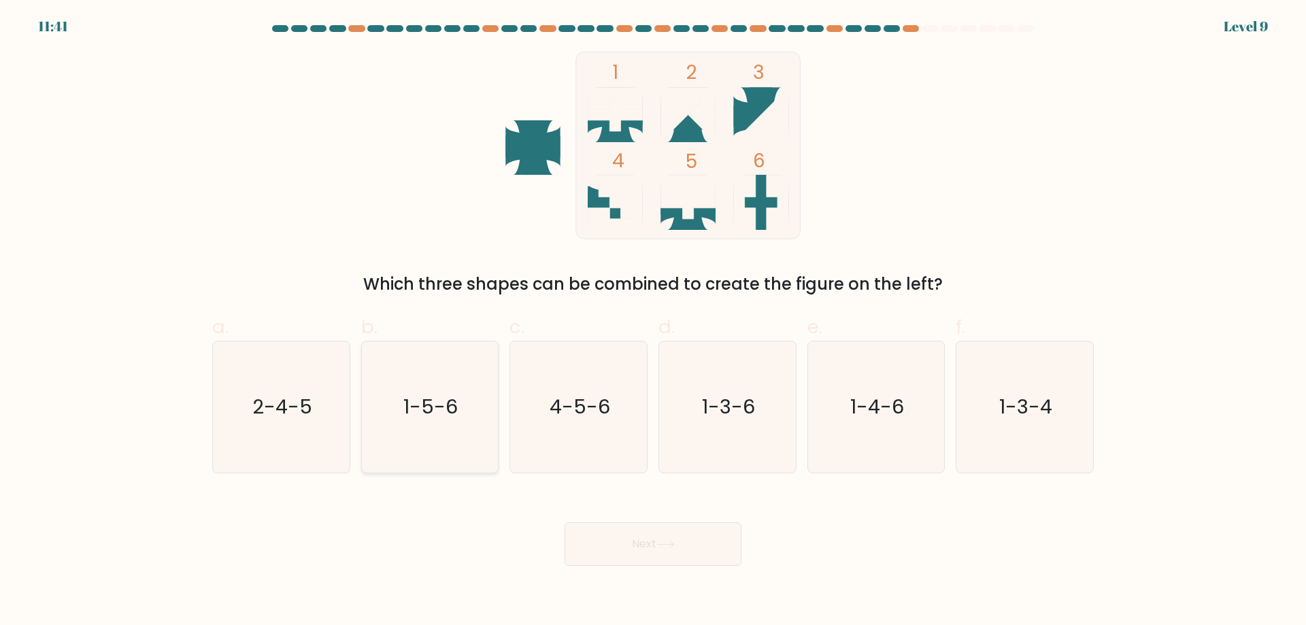
click at [443, 445] on icon "1-5-6" at bounding box center [429, 407] width 131 height 131
click at [653, 322] on input "b. 1-5-6" at bounding box center [653, 317] width 1 height 9
radio input "true"
click at [612, 548] on button "Next" at bounding box center [653, 545] width 177 height 44
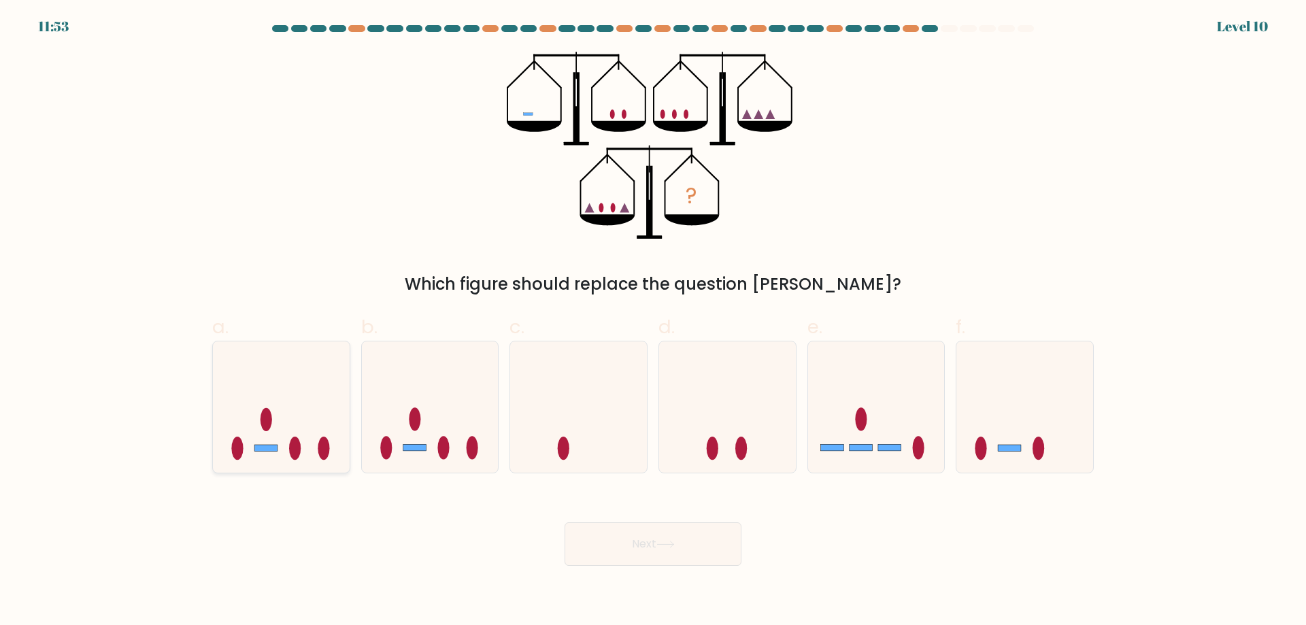
click at [301, 442] on icon at bounding box center [281, 406] width 137 height 113
click at [653, 322] on input "a." at bounding box center [653, 317] width 1 height 9
radio input "true"
click at [686, 541] on button "Next" at bounding box center [653, 545] width 177 height 44
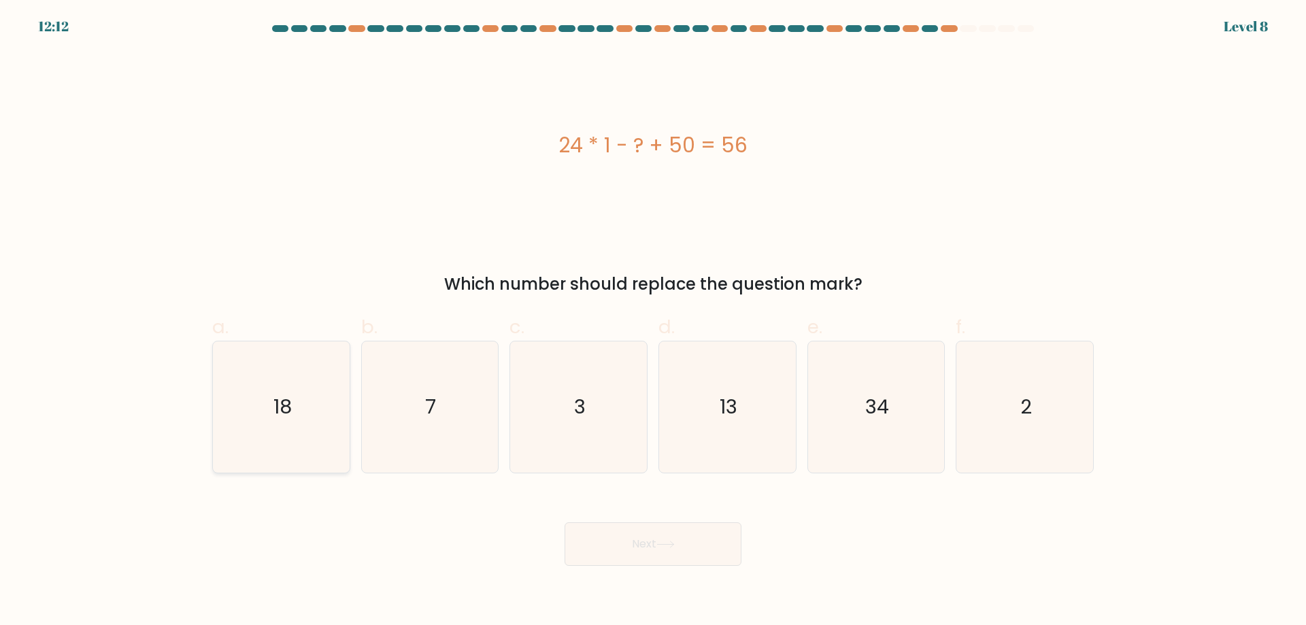
click at [269, 398] on icon "18" at bounding box center [281, 407] width 131 height 131
click at [653, 322] on input "a. 18" at bounding box center [653, 317] width 1 height 9
radio input "true"
click at [714, 548] on button "Next" at bounding box center [653, 545] width 177 height 44
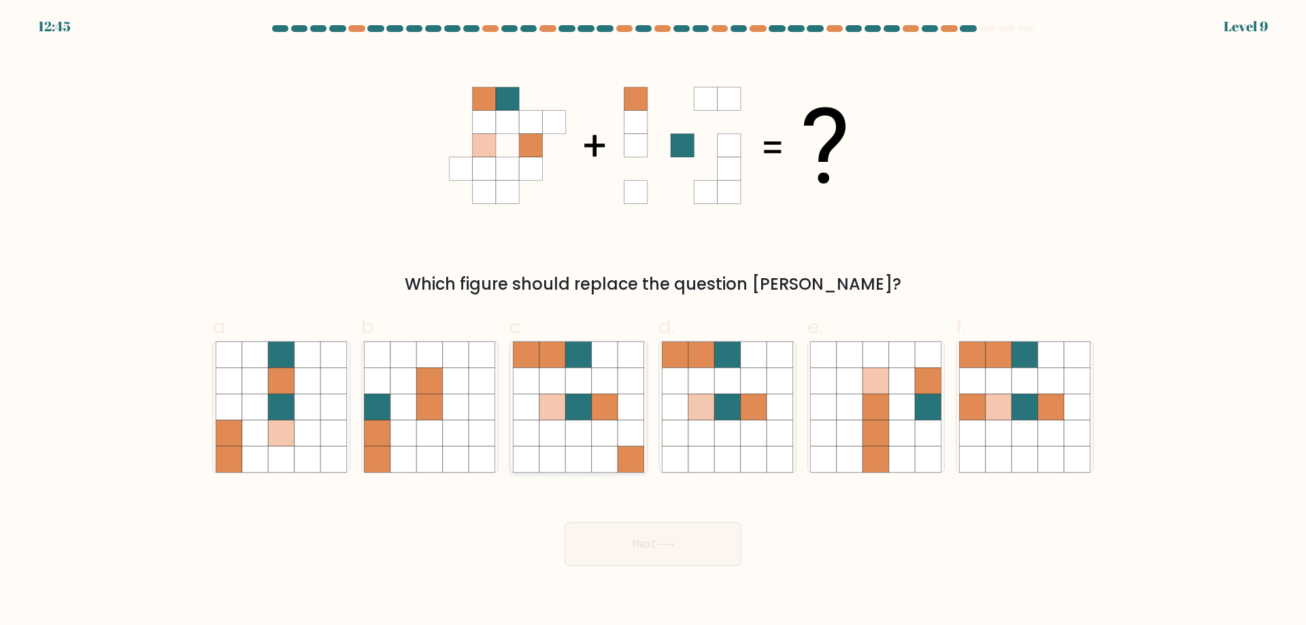
click at [557, 391] on icon at bounding box center [553, 381] width 26 height 26
click at [653, 322] on input "c." at bounding box center [653, 317] width 1 height 9
radio input "true"
click at [683, 544] on button "Next" at bounding box center [653, 545] width 177 height 44
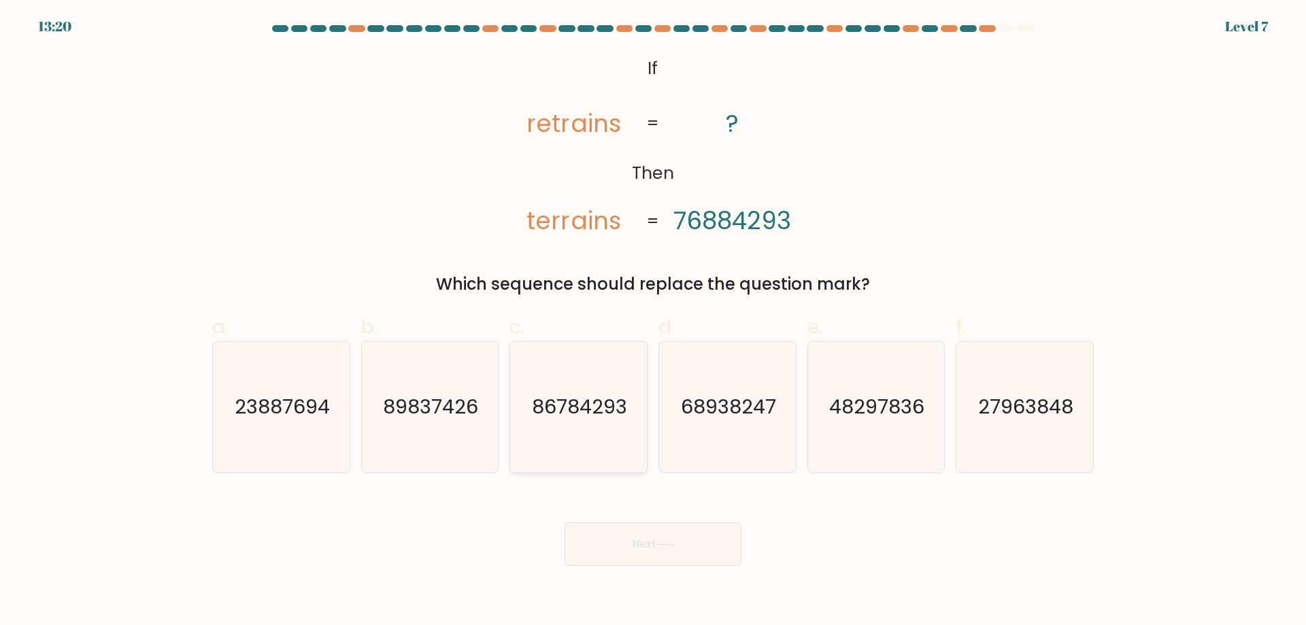
click at [582, 401] on text "86784293" at bounding box center [580, 406] width 95 height 27
click at [653, 322] on input "c. 86784293" at bounding box center [653, 317] width 1 height 9
radio input "true"
drag, startPoint x: 663, startPoint y: 552, endPoint x: 667, endPoint y: 545, distance: 8.3
click at [665, 551] on button "Next" at bounding box center [653, 545] width 177 height 44
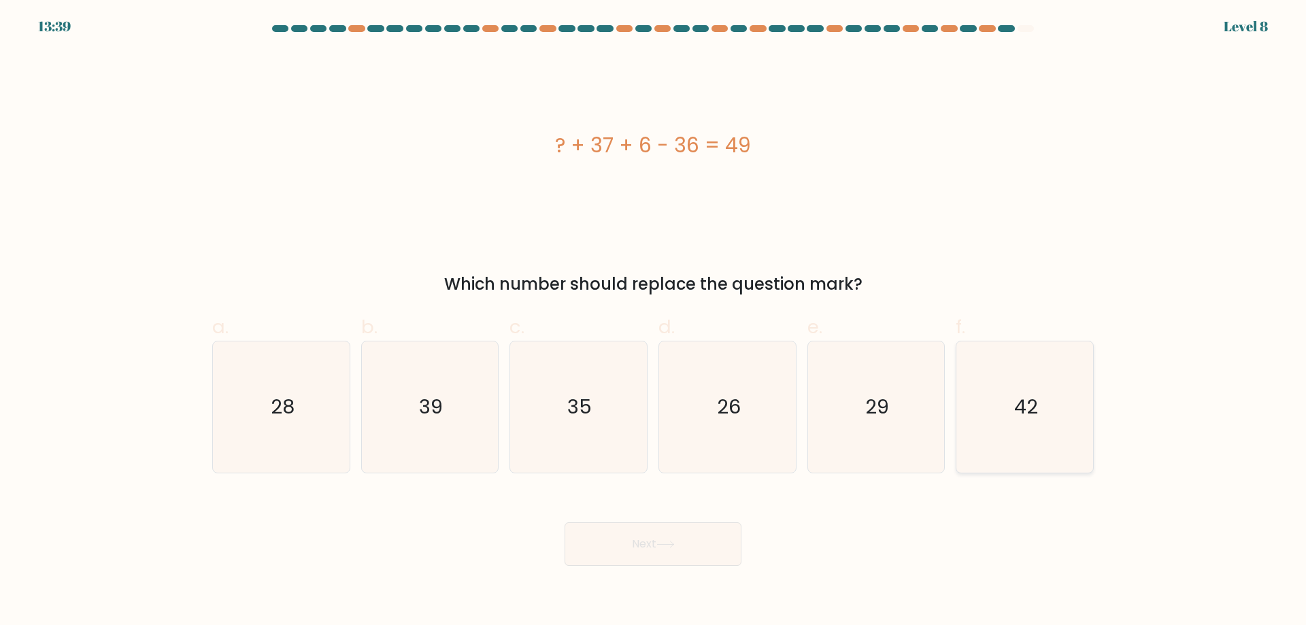
click at [1016, 429] on icon "42" at bounding box center [1024, 407] width 131 height 131
click at [654, 322] on input "f. 42" at bounding box center [653, 317] width 1 height 9
radio input "true"
click at [723, 542] on button "Next" at bounding box center [653, 545] width 177 height 44
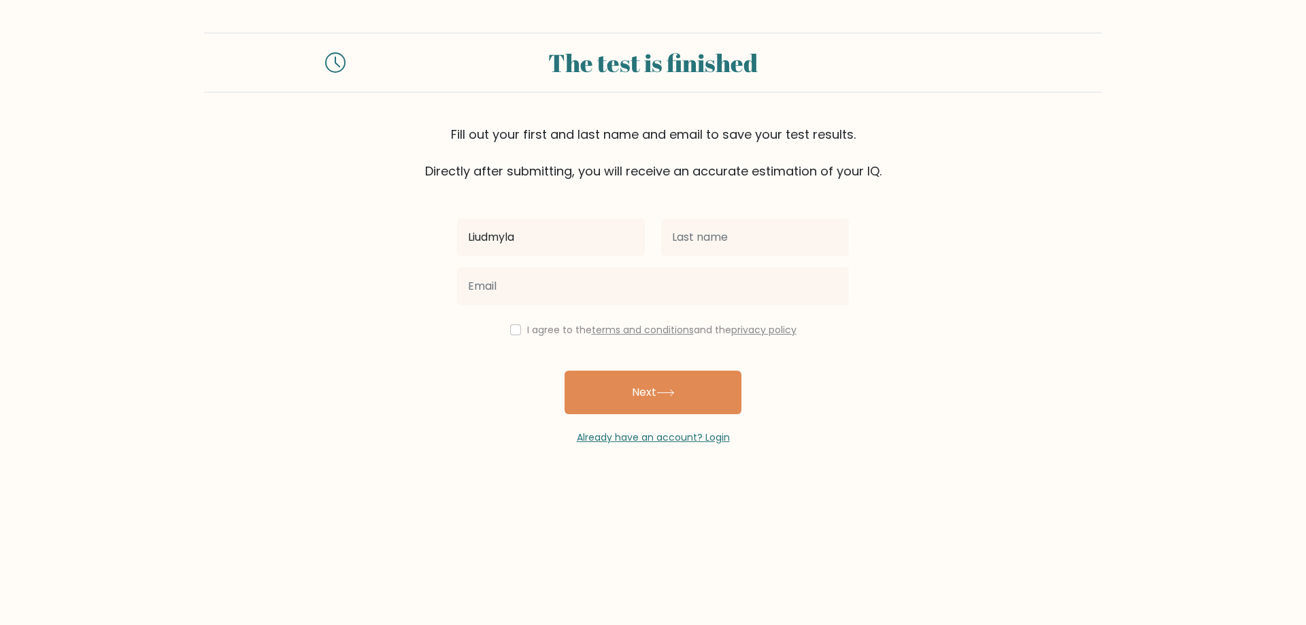
type input "Liudmyla"
type input "Proshukalova"
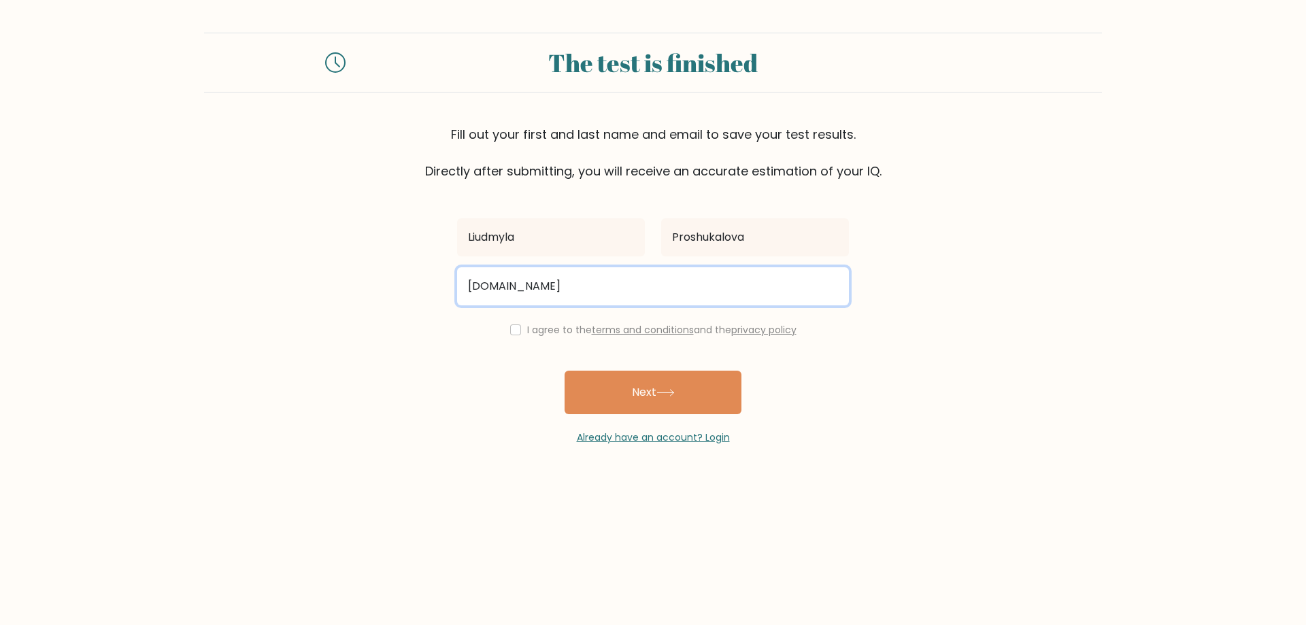
type input "liudmylaproshukalovavgmail.com"
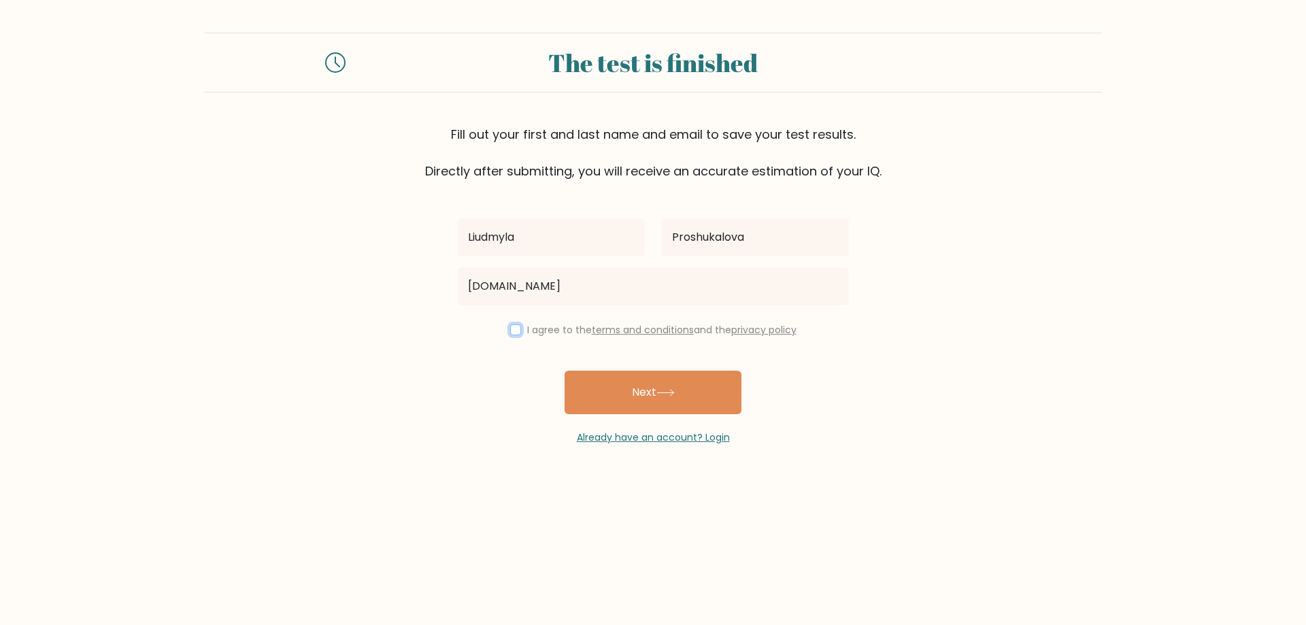
click at [512, 328] on input "checkbox" at bounding box center [515, 330] width 11 height 11
checkbox input "true"
click at [648, 396] on button "Next" at bounding box center [653, 393] width 177 height 44
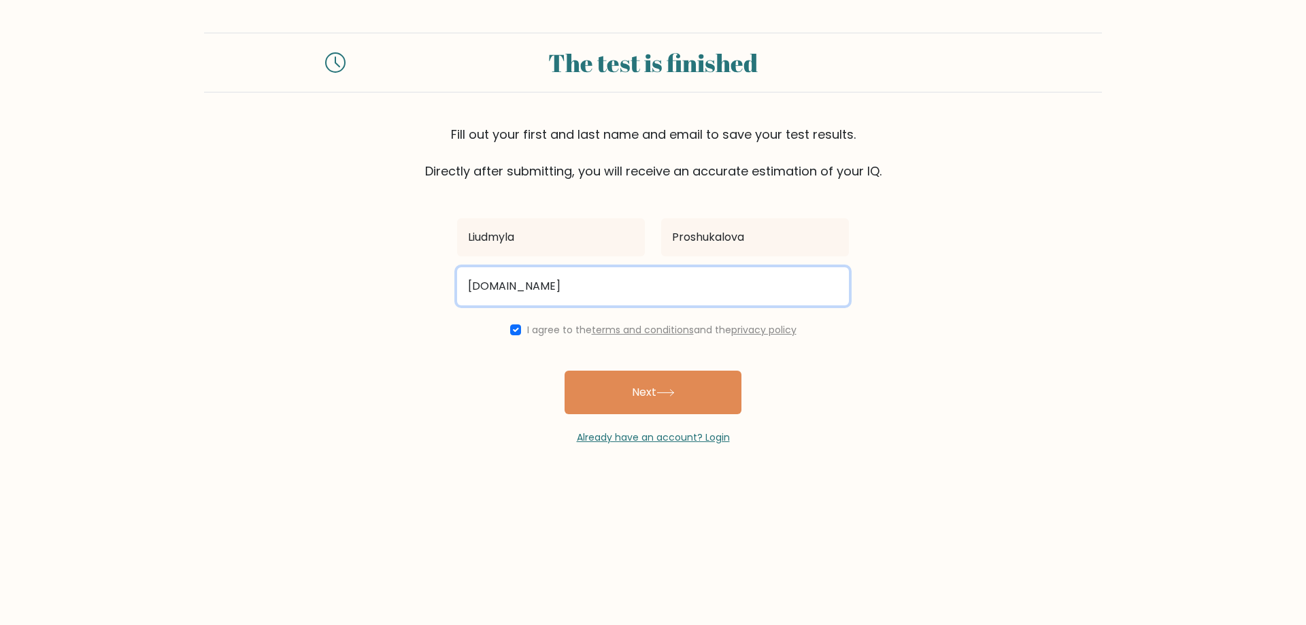
click at [595, 284] on input "liudmylaproshukalovavgmail.com" at bounding box center [653, 286] width 392 height 38
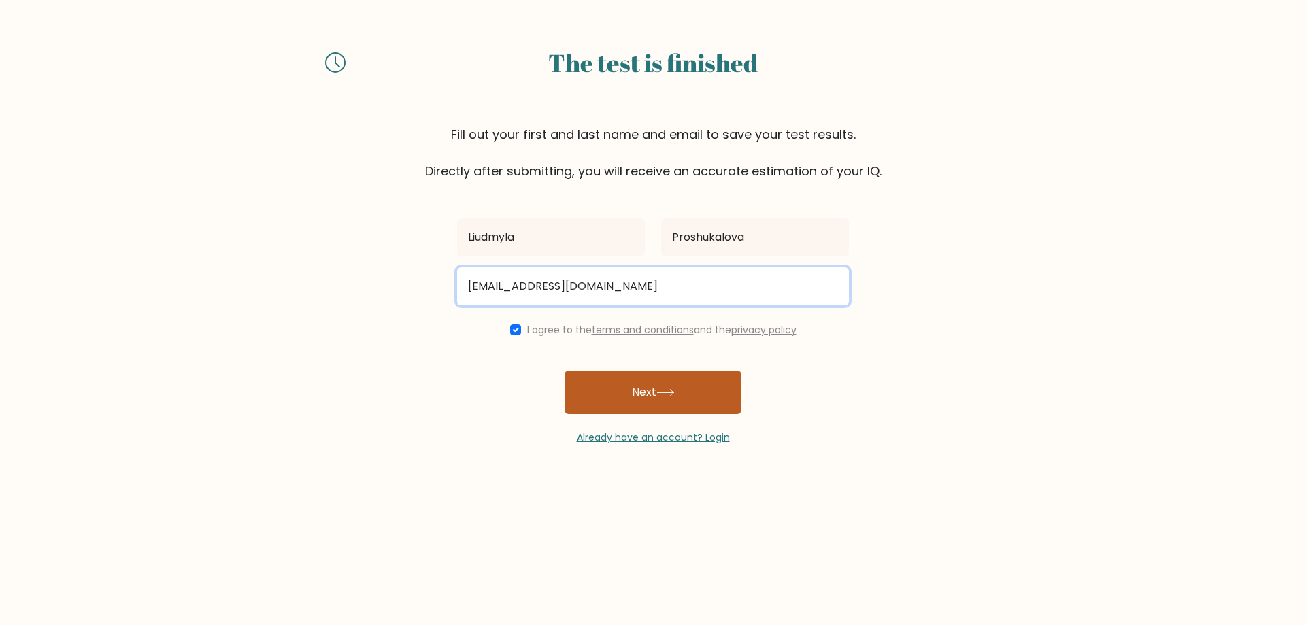
type input "liudmylaproshukalova@gmail.com"
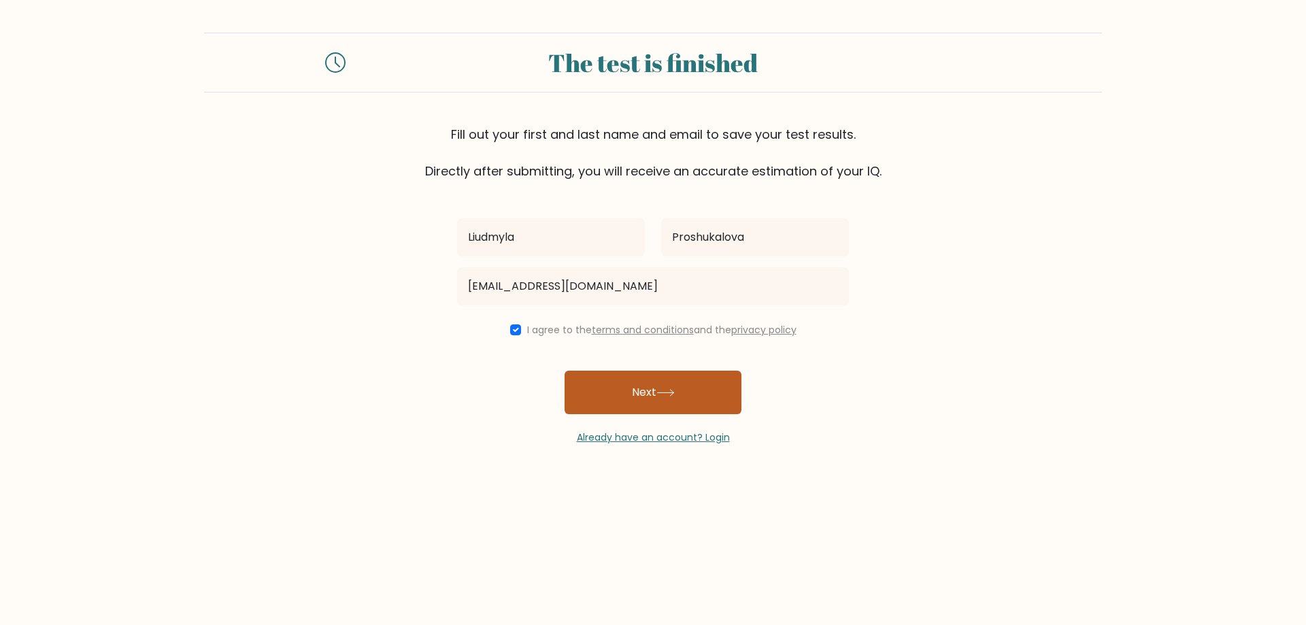
click at [652, 404] on button "Next" at bounding box center [653, 393] width 177 height 44
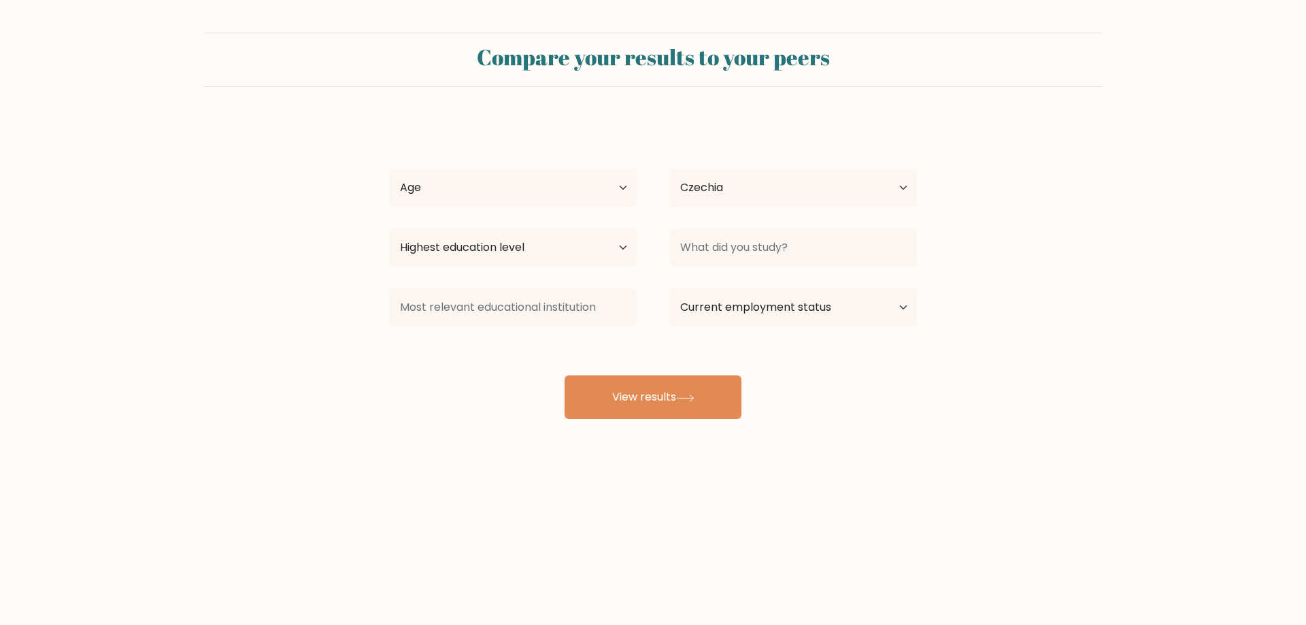
select select "CZ"
click at [591, 184] on select "Age Under [DEMOGRAPHIC_DATA] [DEMOGRAPHIC_DATA] [DEMOGRAPHIC_DATA] [DEMOGRAPHIC…" at bounding box center [513, 188] width 248 height 38
select select "35_44"
click at [389, 169] on select "Age Under [DEMOGRAPHIC_DATA] [DEMOGRAPHIC_DATA] [DEMOGRAPHIC_DATA] [DEMOGRAPHIC…" at bounding box center [513, 188] width 248 height 38
click at [571, 250] on select "Highest education level No schooling Primary Lower Secondary Upper Secondary Oc…" at bounding box center [513, 248] width 248 height 38
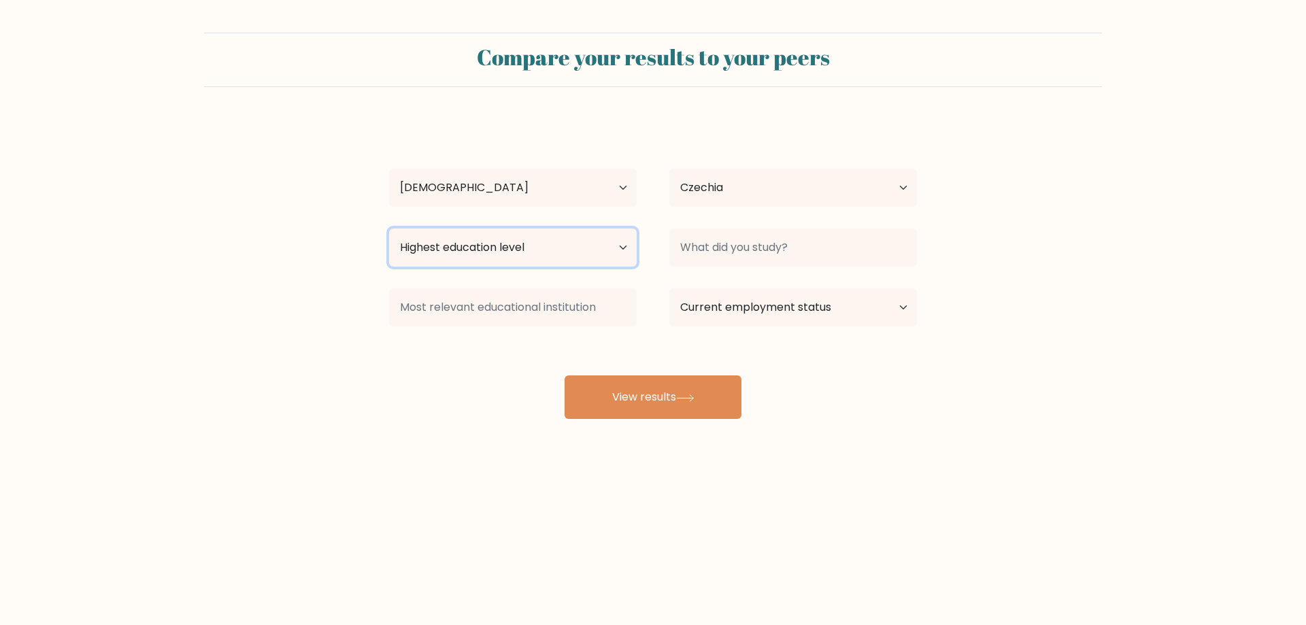
select select "masters_degree"
click at [389, 229] on select "Highest education level No schooling Primary Lower Secondary Upper Secondary Oc…" at bounding box center [513, 248] width 248 height 38
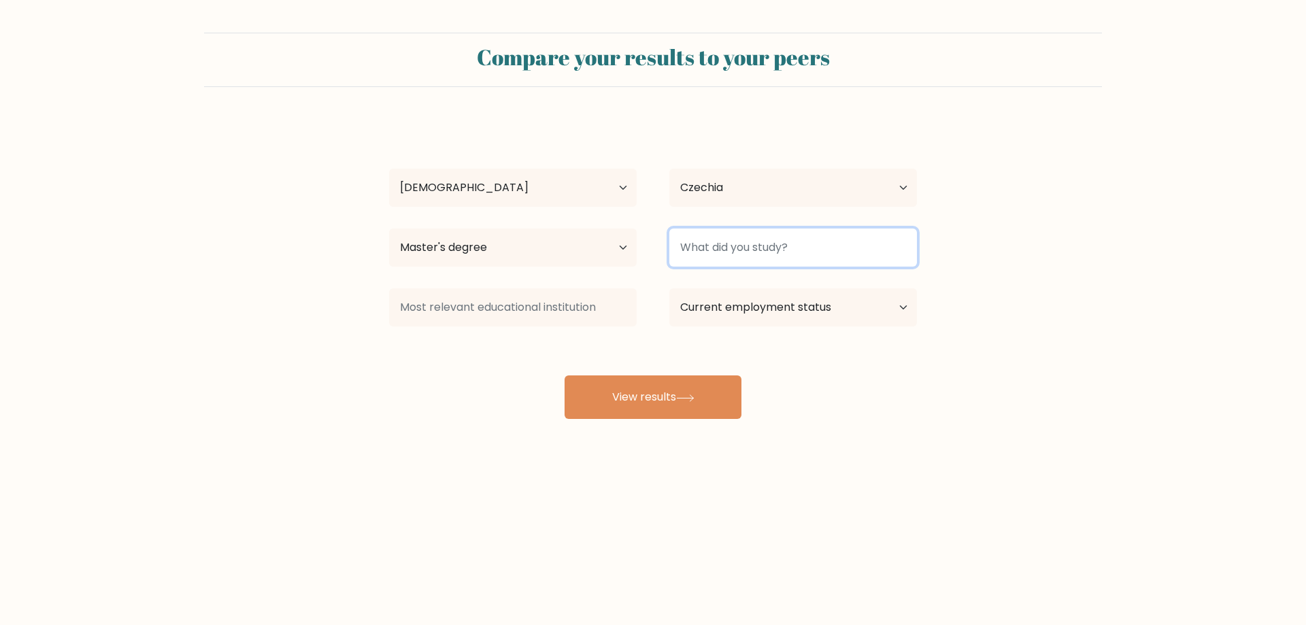
click at [751, 248] on input at bounding box center [793, 248] width 248 height 38
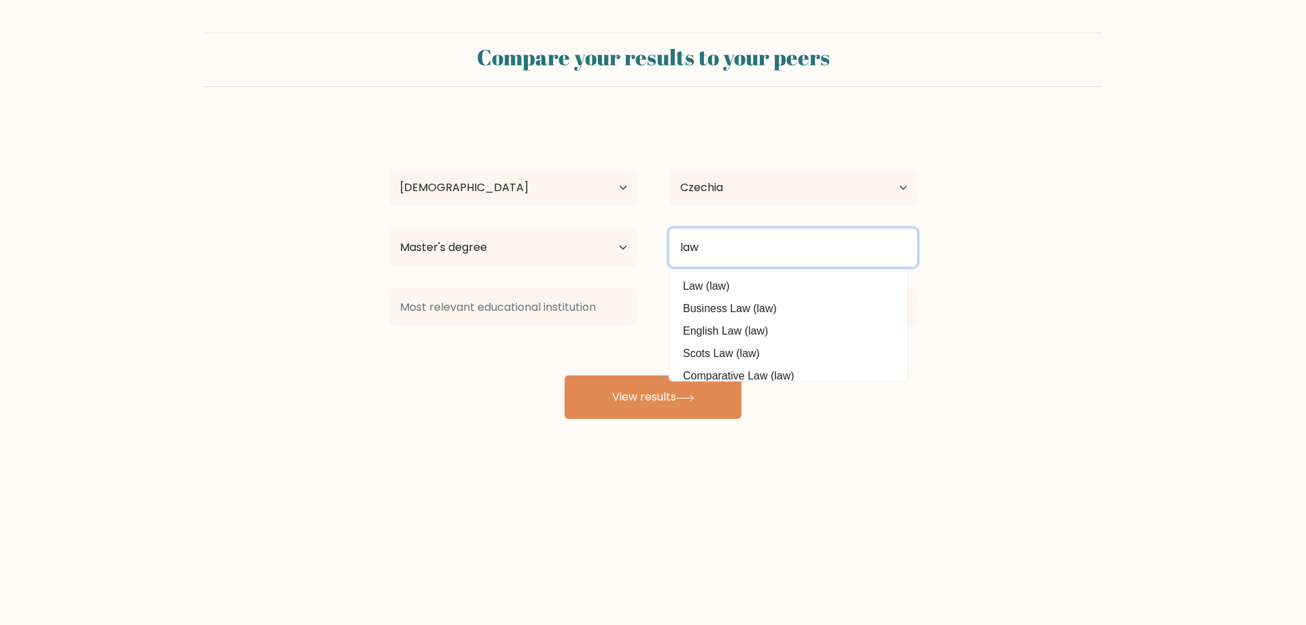
type input "law"
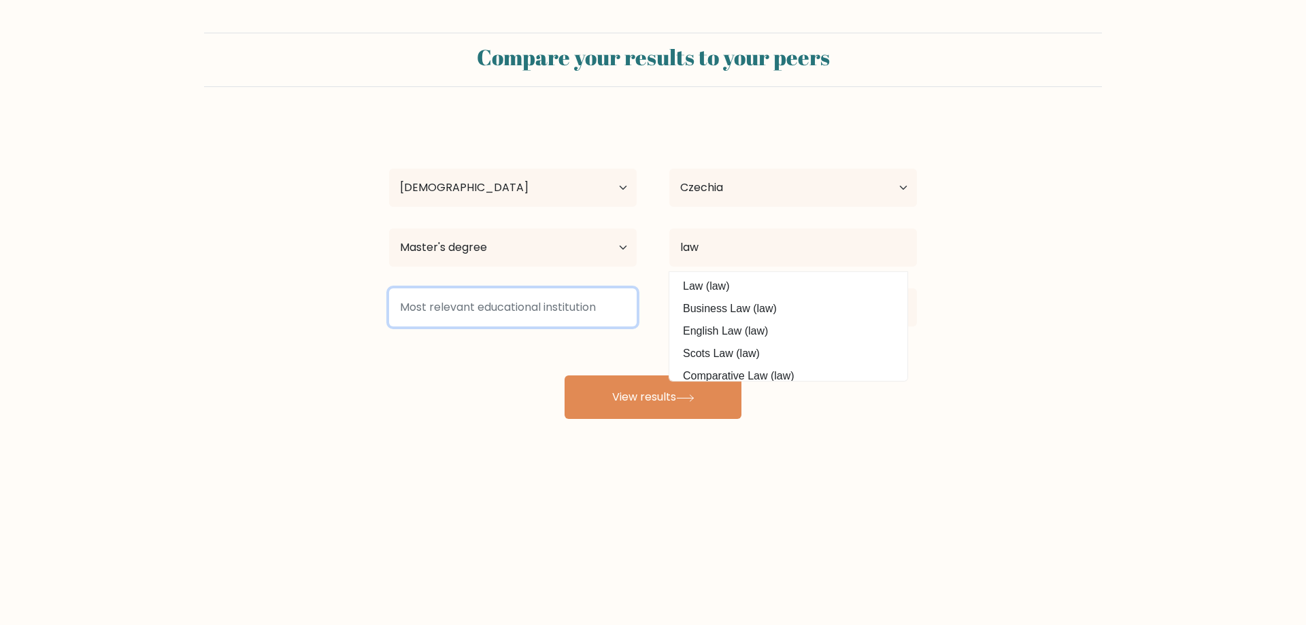
click at [447, 308] on input at bounding box center [513, 307] width 248 height 38
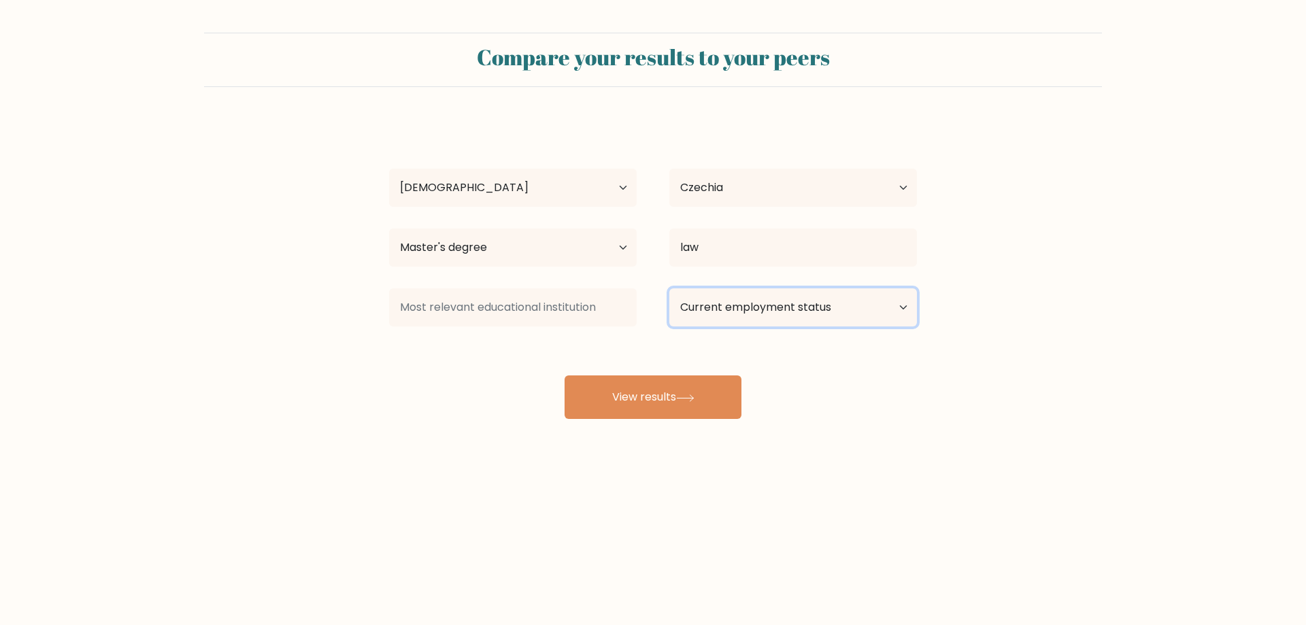
click at [784, 313] on select "Current employment status Employed Student Retired Other / prefer not to answer" at bounding box center [793, 307] width 248 height 38
select select "employed"
click at [669, 288] on select "Current employment status Employed Student Retired Other / prefer not to answer" at bounding box center [793, 307] width 248 height 38
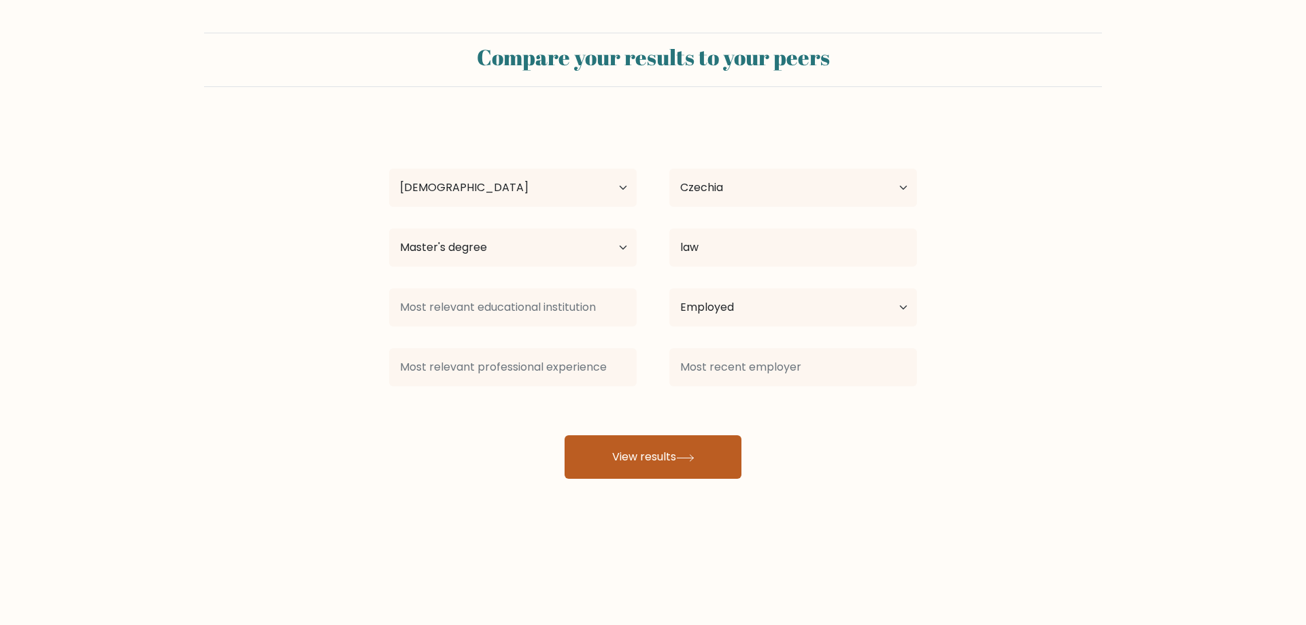
click at [624, 466] on button "View results" at bounding box center [653, 457] width 177 height 44
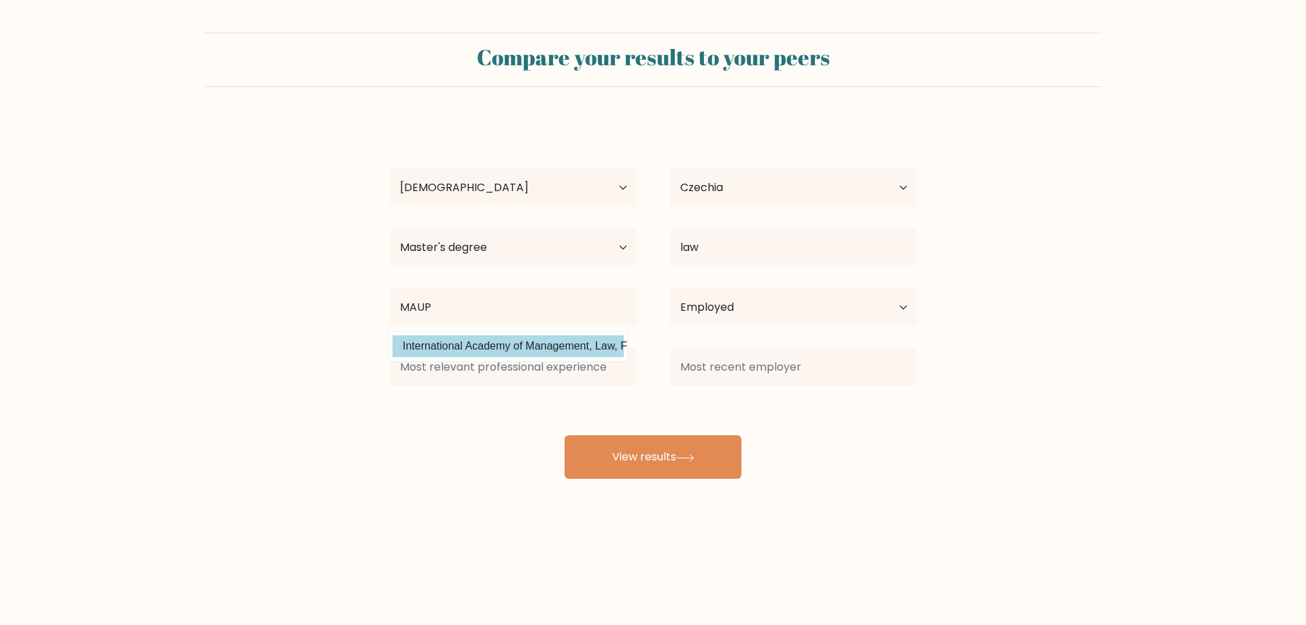
click at [460, 350] on option "International Academy of Management, Law, Finance and Business (Kyrgyzstan)" at bounding box center [508, 346] width 231 height 22
type input "International Academy of Management, Law, Finance and Business"
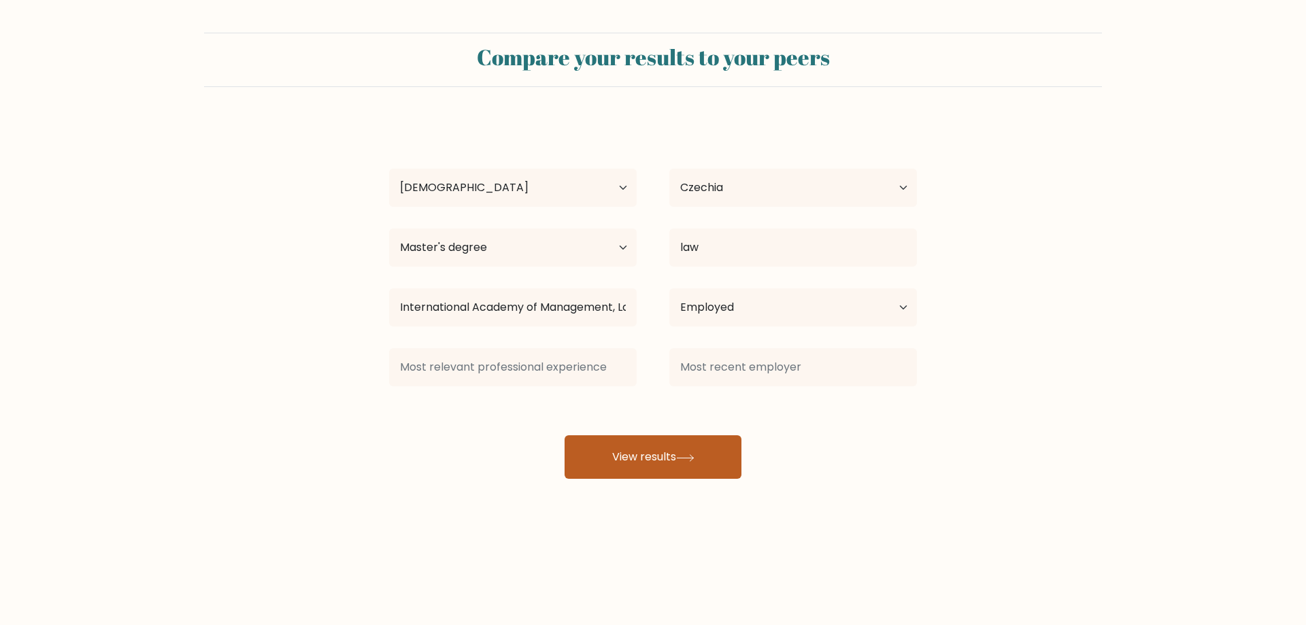
click at [646, 443] on button "View results" at bounding box center [653, 457] width 177 height 44
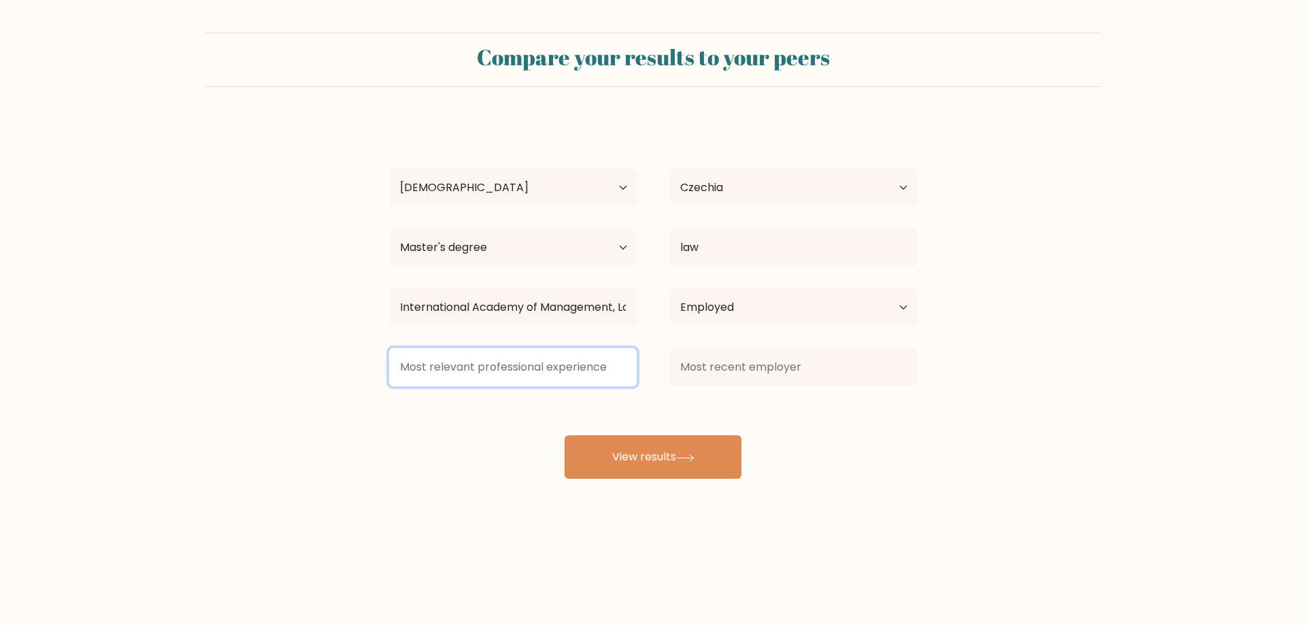
click at [483, 378] on input at bounding box center [513, 367] width 248 height 38
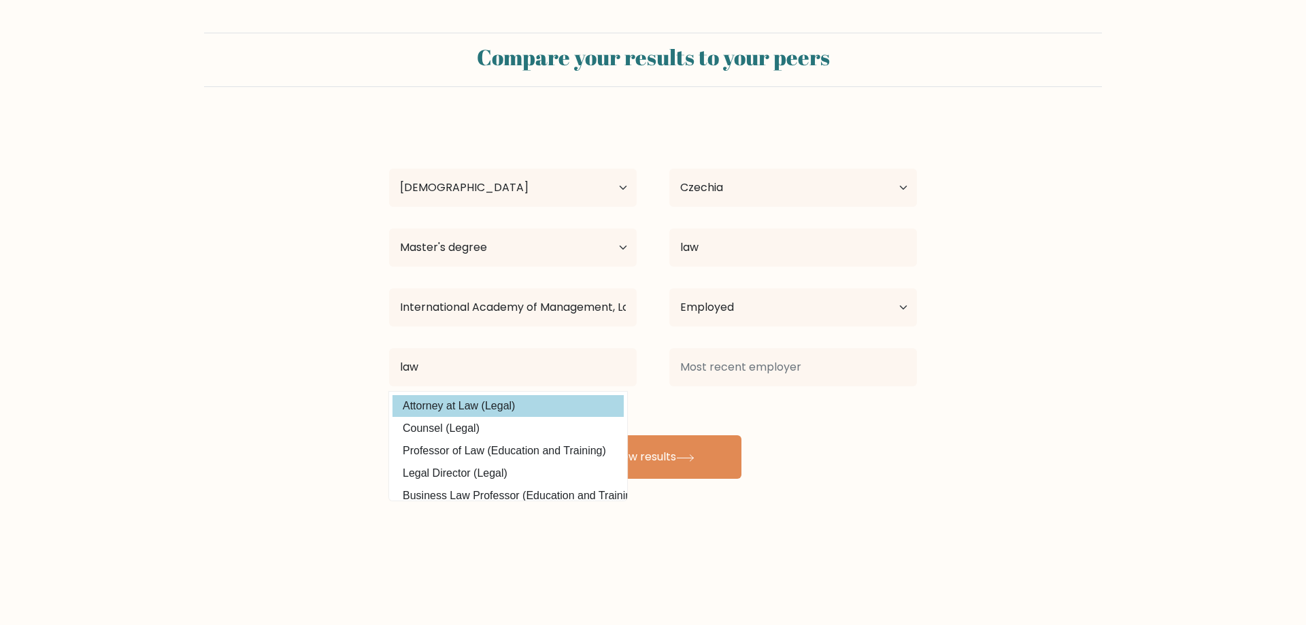
click at [450, 409] on option "Attorney at Law (Legal)" at bounding box center [508, 406] width 231 height 22
type input "Attorney at Law"
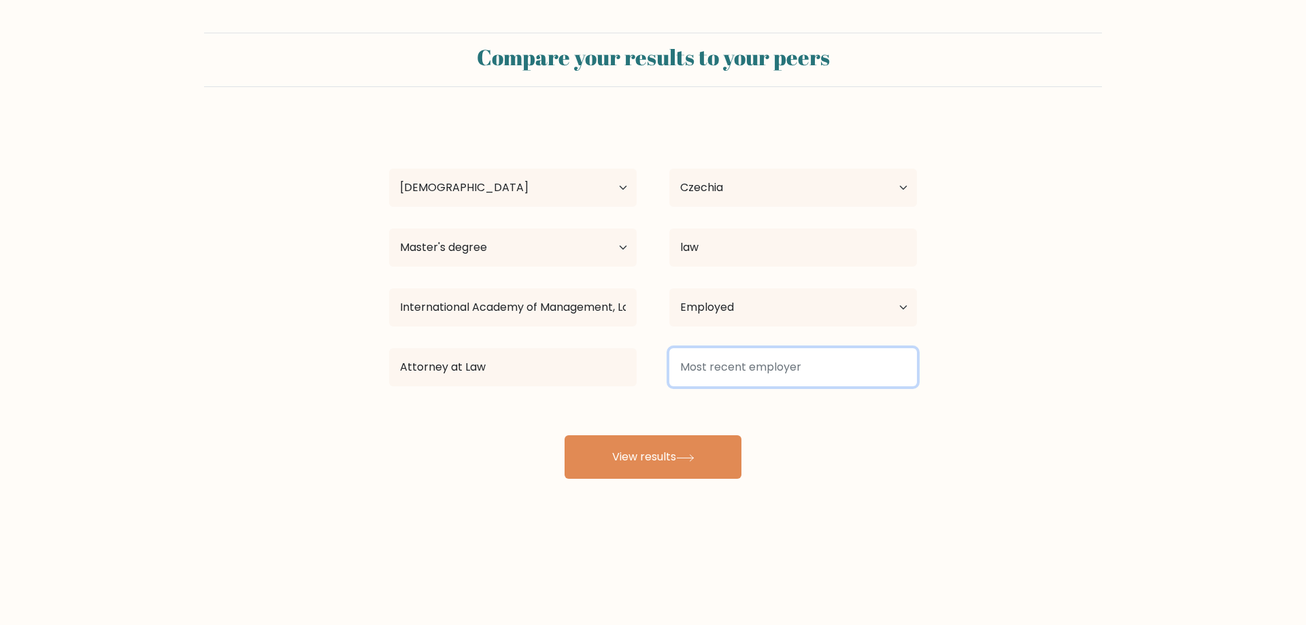
click at [735, 361] on input at bounding box center [793, 367] width 248 height 38
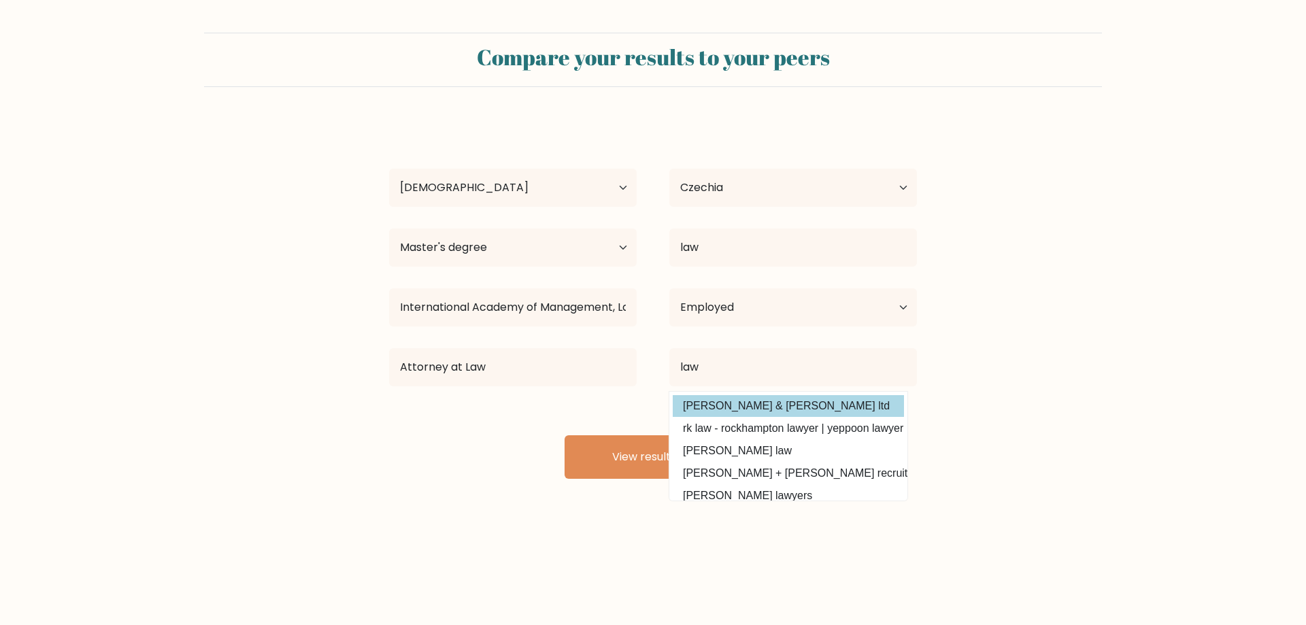
click at [736, 413] on option "lawley & lawley ltd" at bounding box center [788, 406] width 231 height 22
type input "lawley & lawley ltd"
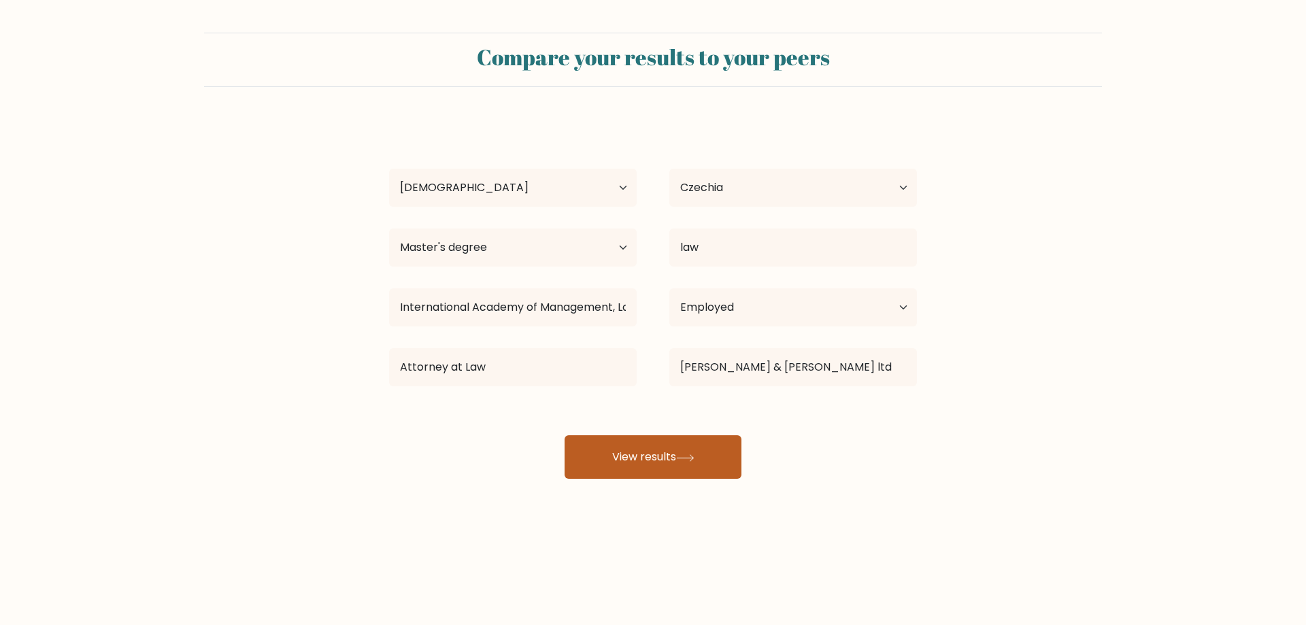
click at [666, 449] on button "View results" at bounding box center [653, 457] width 177 height 44
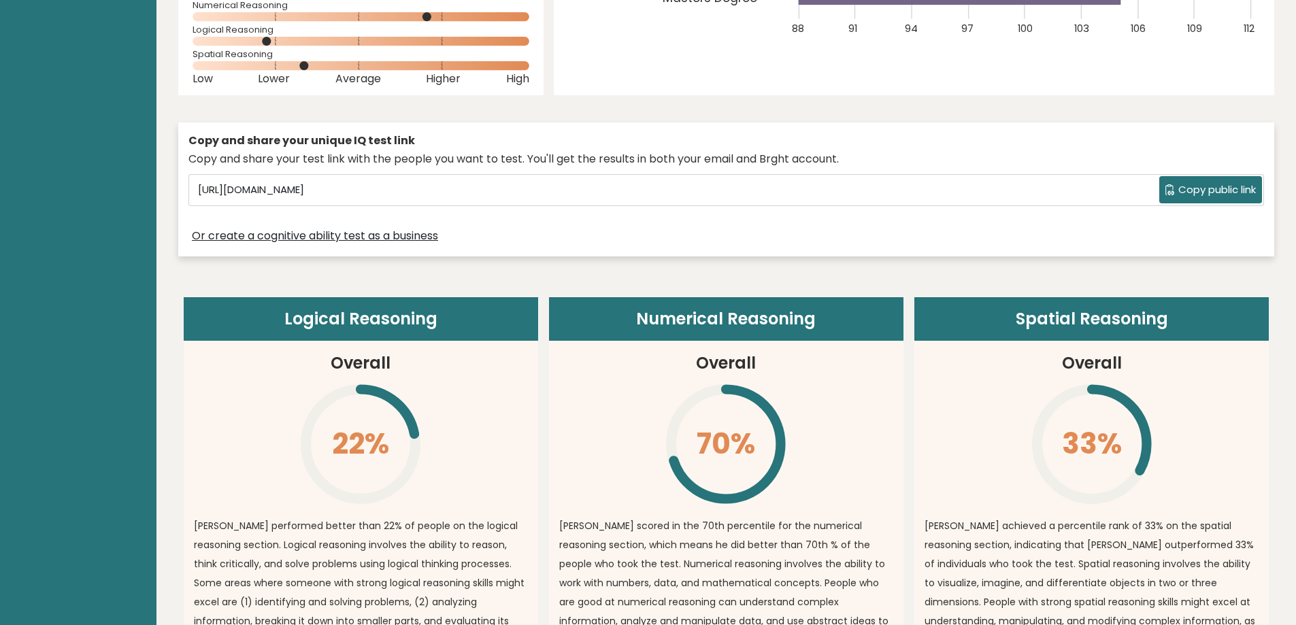
scroll to position [340, 0]
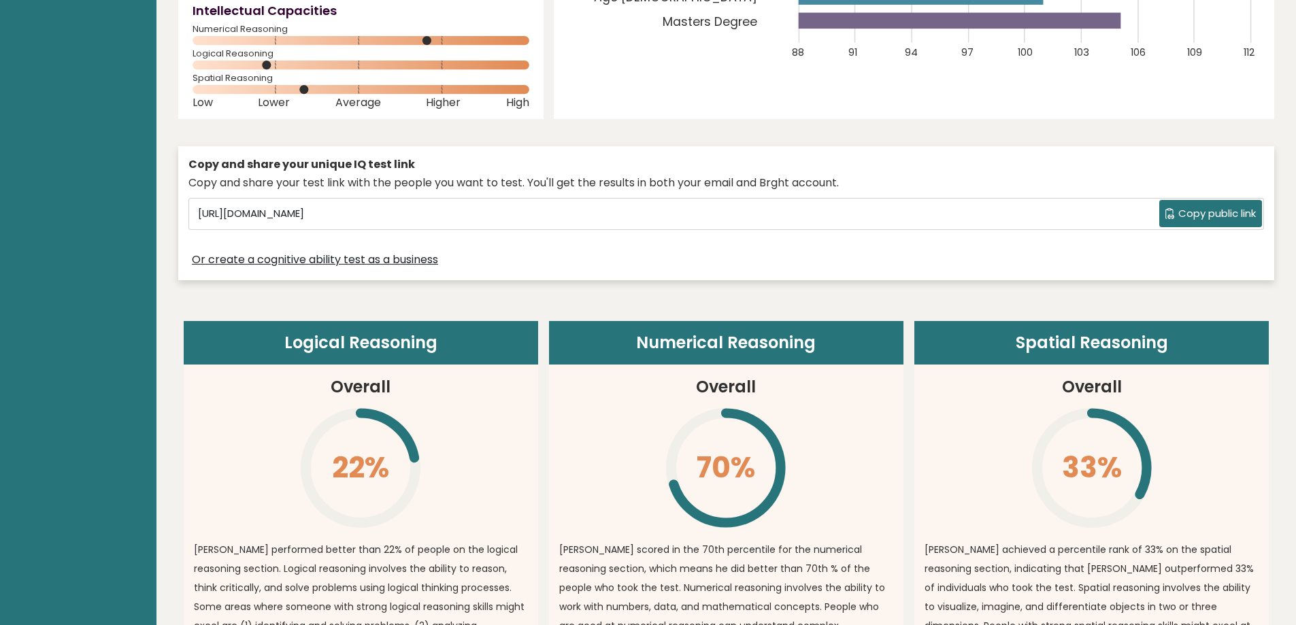
click at [1222, 206] on span "Copy public link" at bounding box center [1217, 214] width 78 height 16
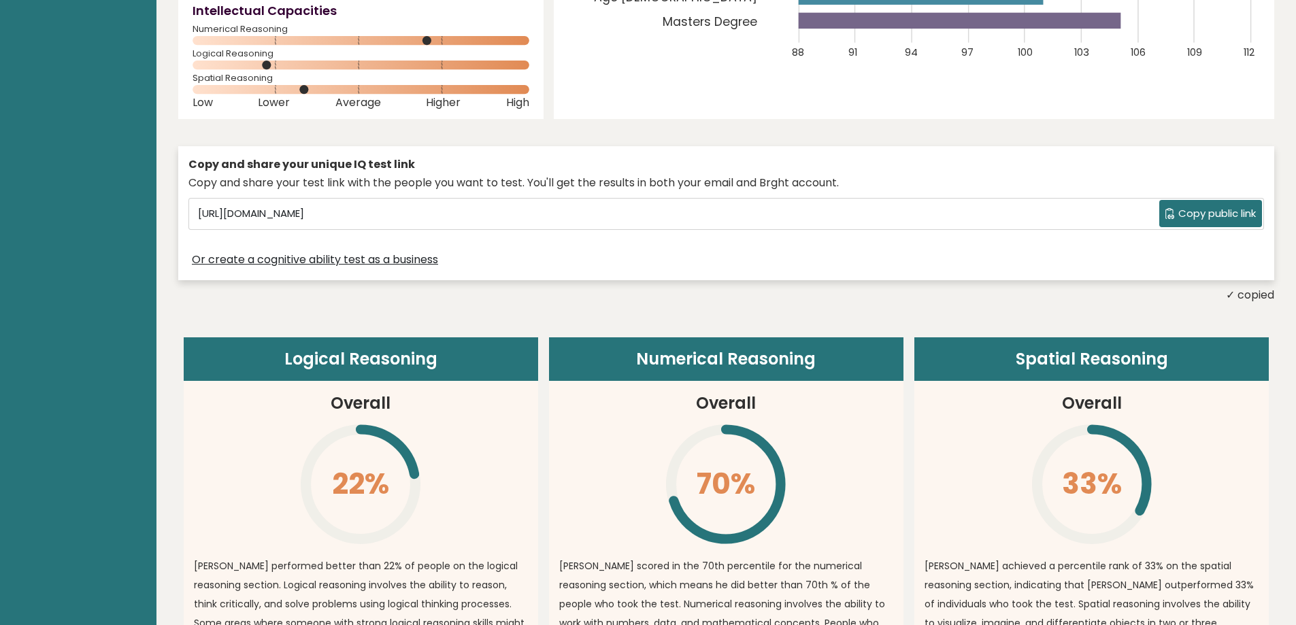
drag, startPoint x: 1212, startPoint y: 199, endPoint x: 1186, endPoint y: 203, distance: 26.1
click at [1211, 206] on span "Copy public link" at bounding box center [1217, 214] width 78 height 16
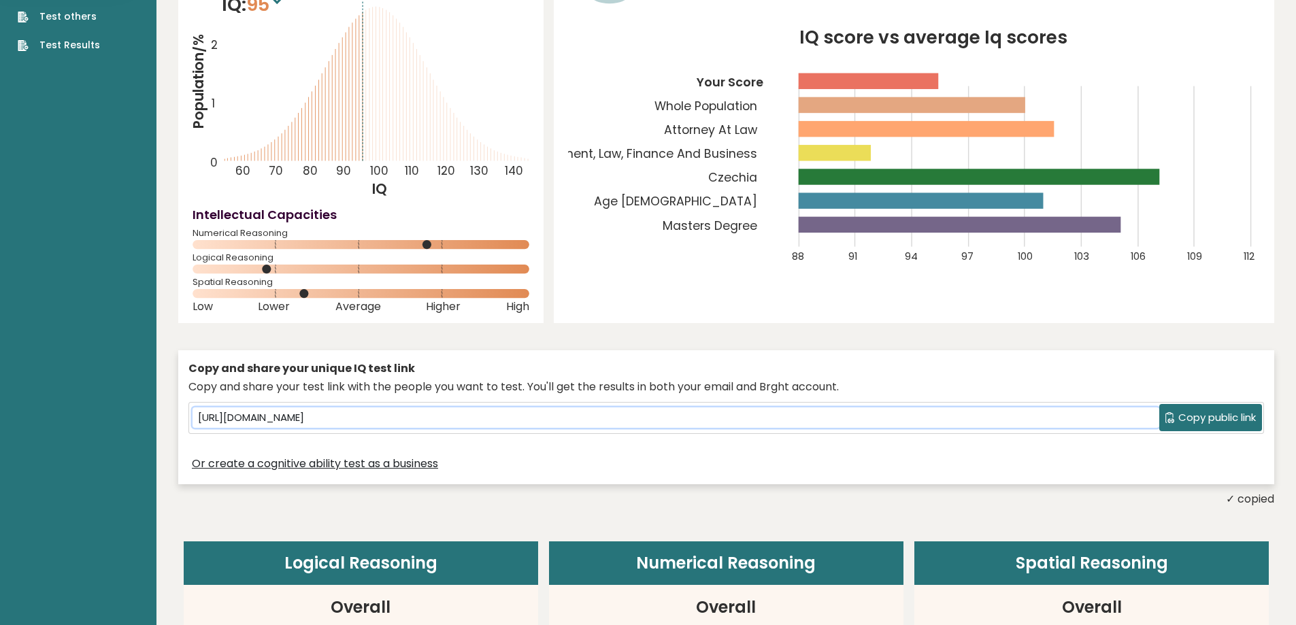
scroll to position [0, 0]
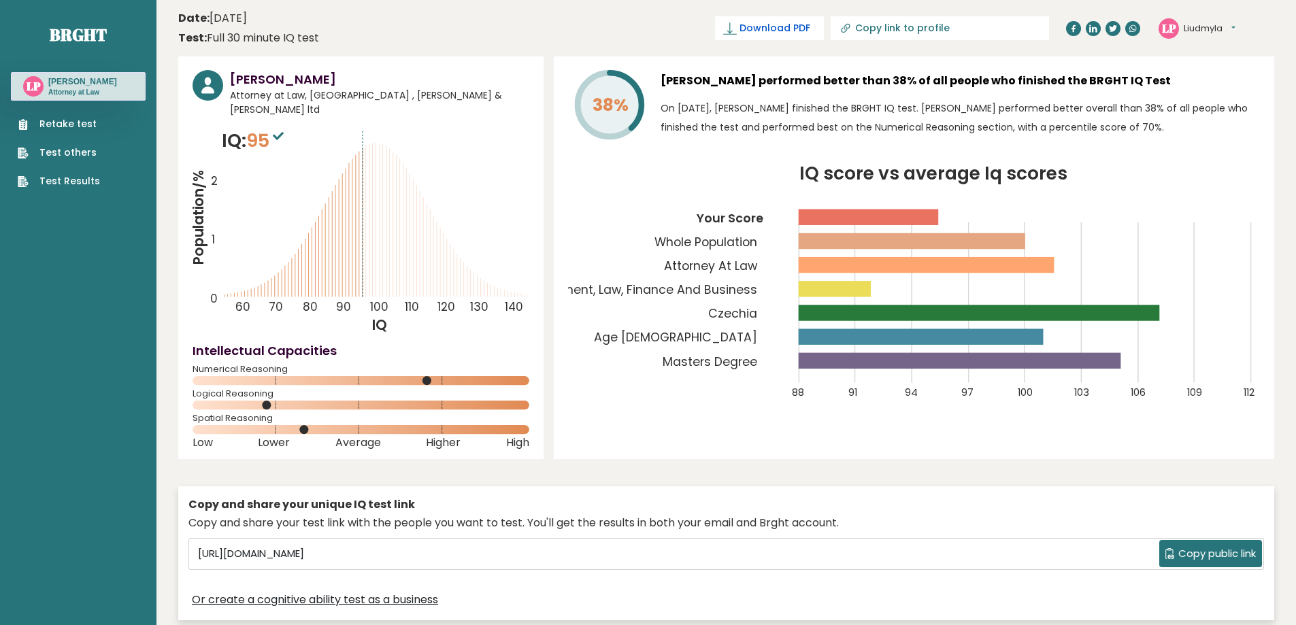
click at [824, 18] on link "Download PDF" at bounding box center [769, 28] width 109 height 24
